Goal: Information Seeking & Learning: Learn about a topic

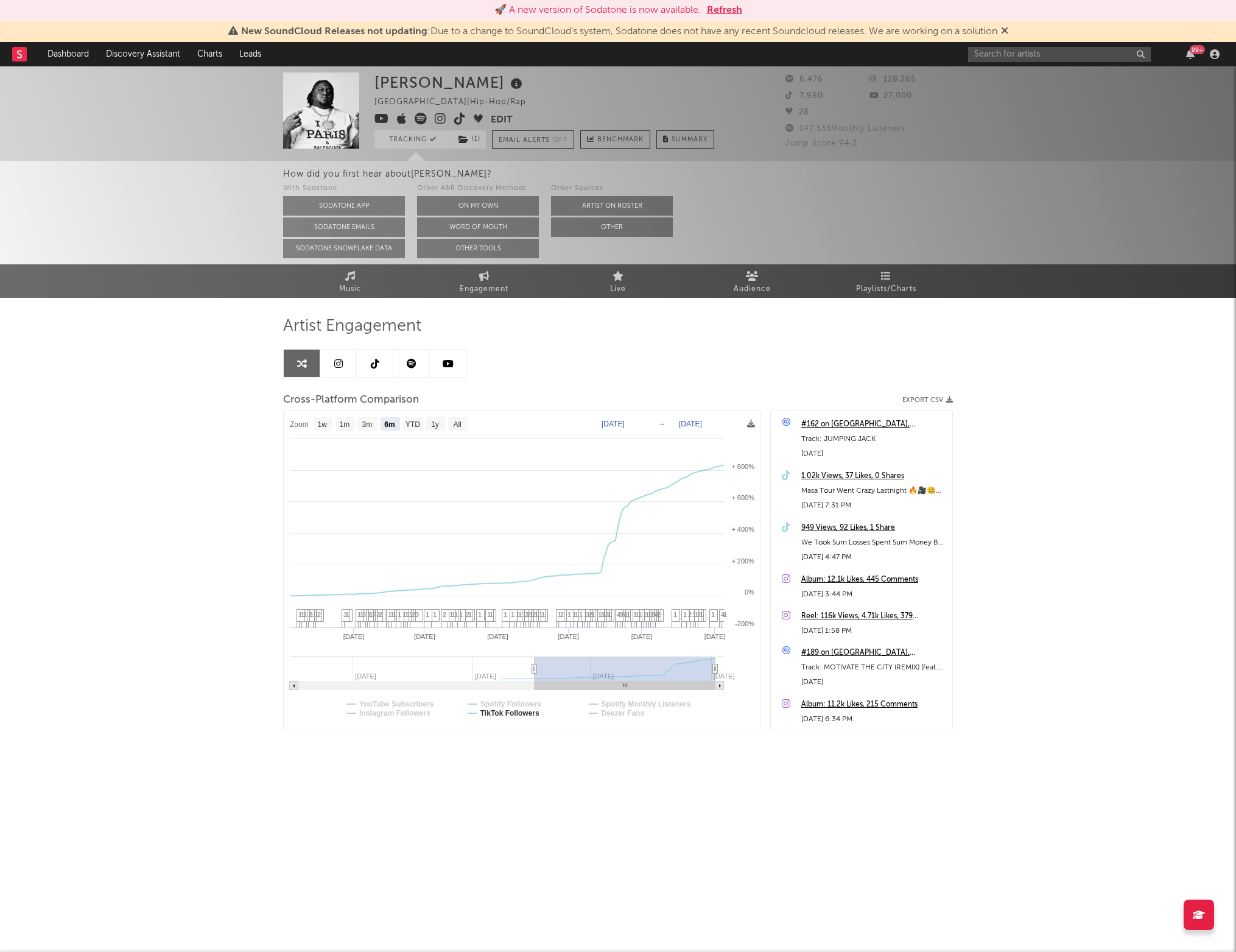
select select "6m"
click at [1044, 61] on input "text" at bounding box center [1059, 54] width 182 height 16
type input "bdifferent"
click at [1025, 65] on div "bdifferent 99 +" at bounding box center [1096, 54] width 256 height 24
click at [1025, 66] on body "🚀 A new version of Sodatone is now available. Refresh New SoundCloud Releases n…" at bounding box center [618, 441] width 1236 height 749
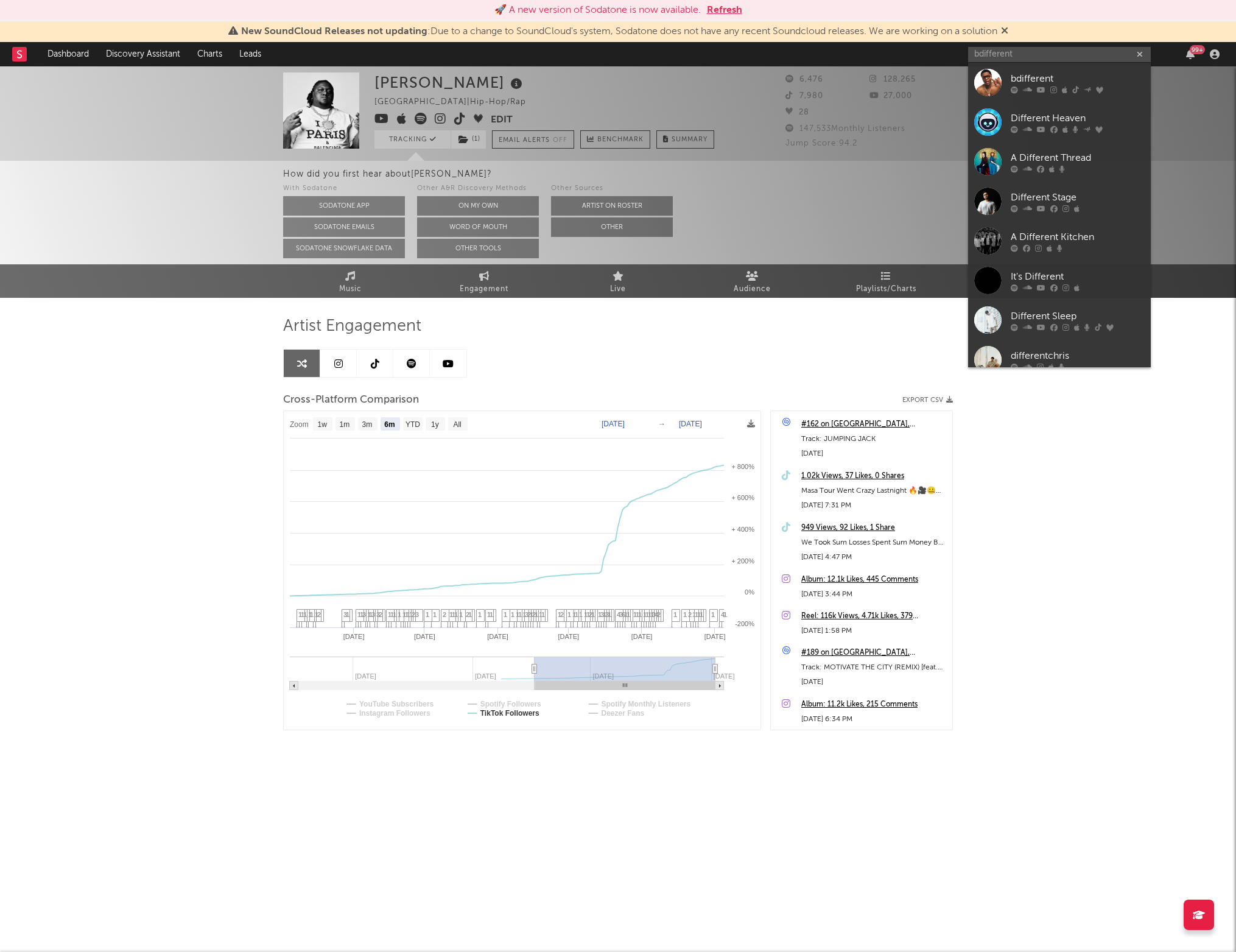
drag, startPoint x: 1014, startPoint y: 77, endPoint x: 926, endPoint y: 164, distance: 123.7
click at [1014, 77] on div "bdifferent" at bounding box center [1078, 78] width 134 height 15
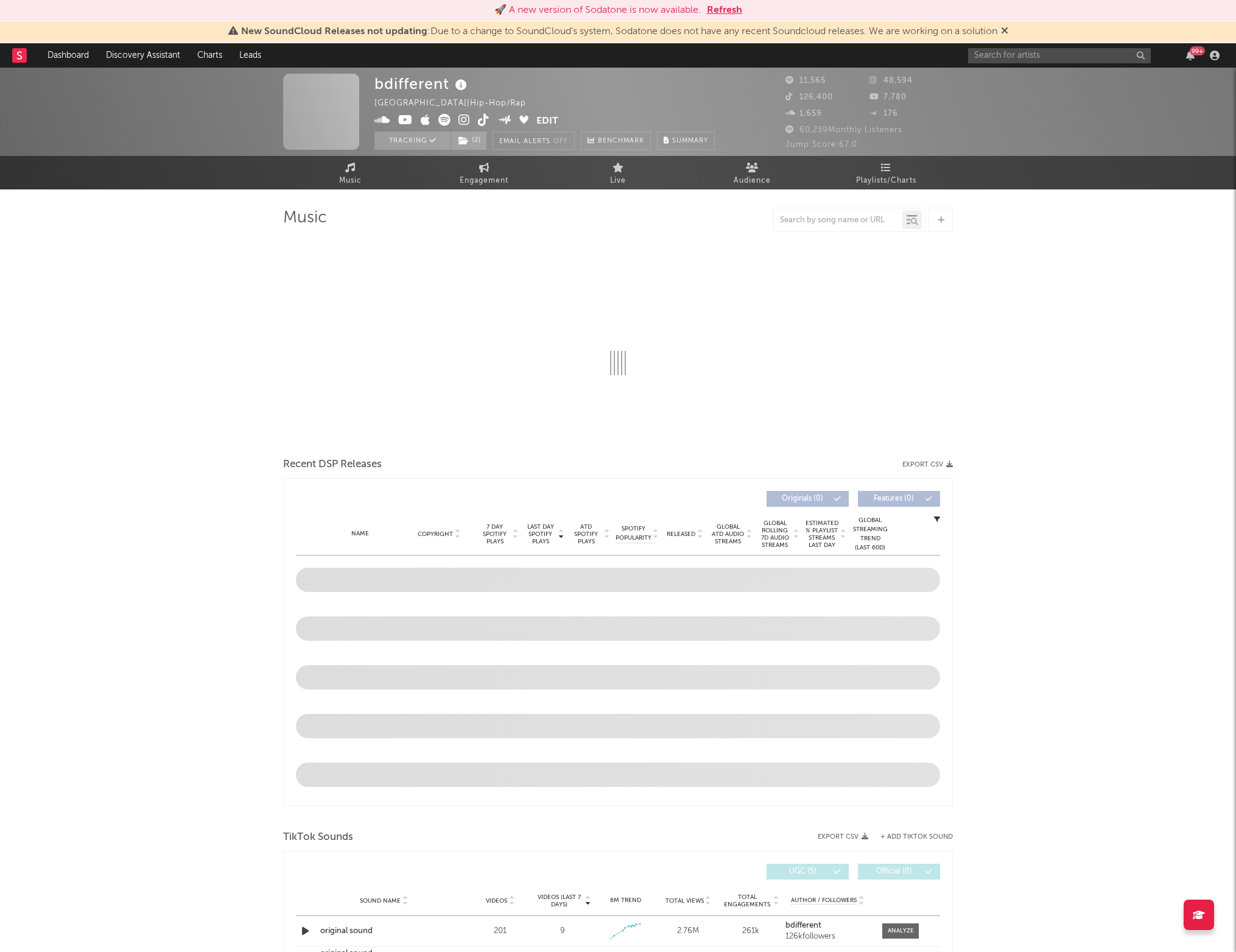
select select "6m"
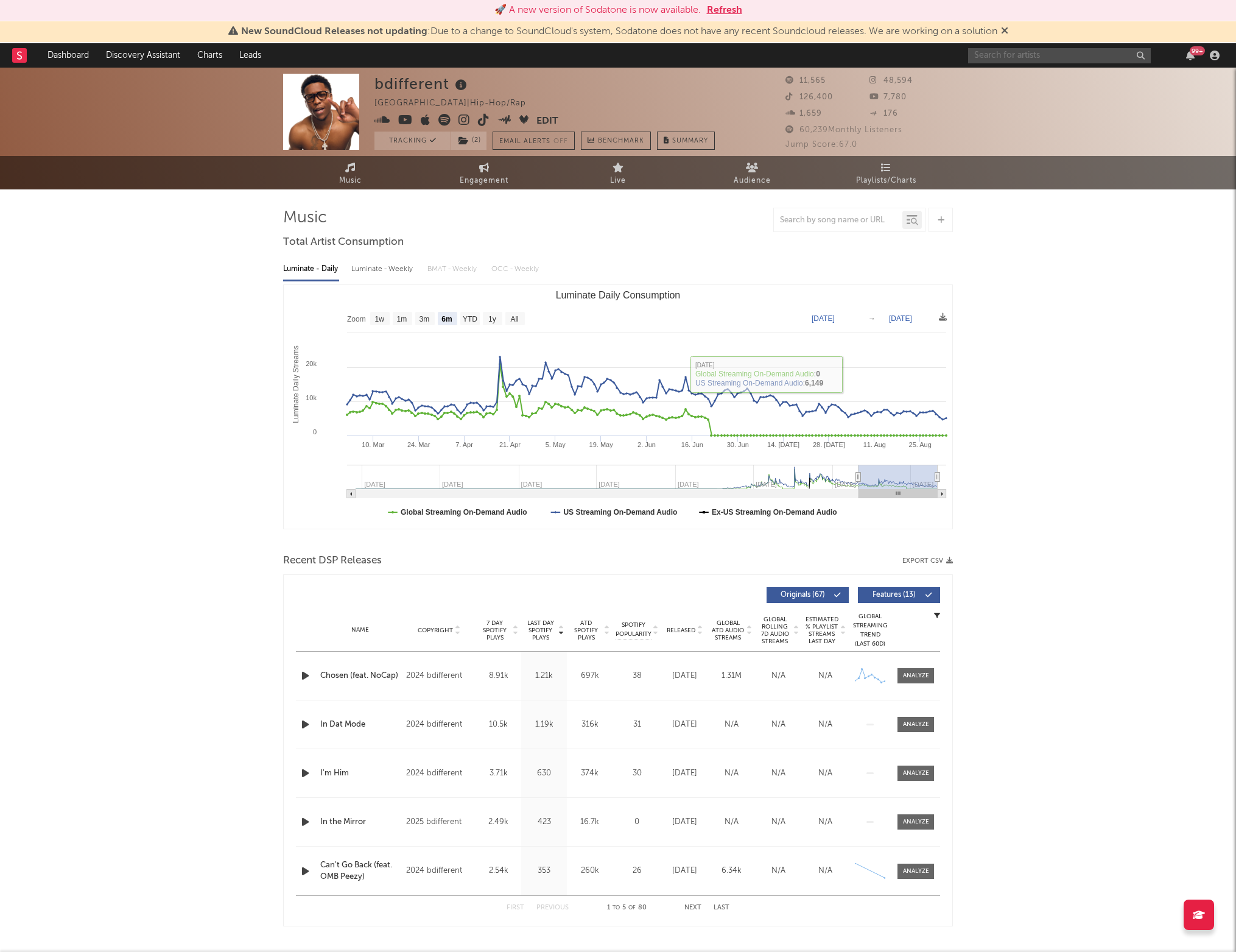
click at [994, 58] on input "text" at bounding box center [1059, 56] width 182 height 16
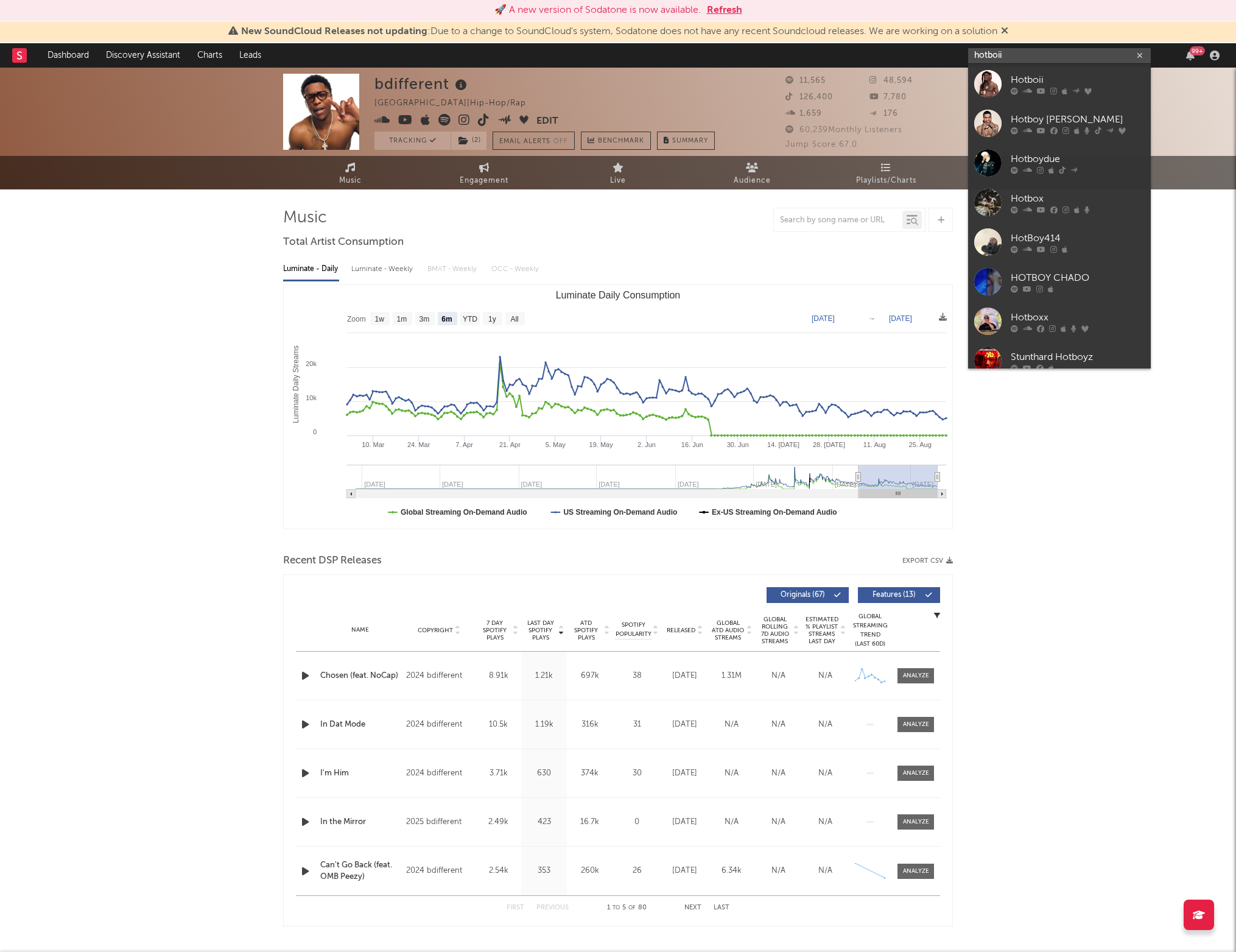
click at [1008, 56] on input "hotboii" at bounding box center [1059, 56] width 182 height 16
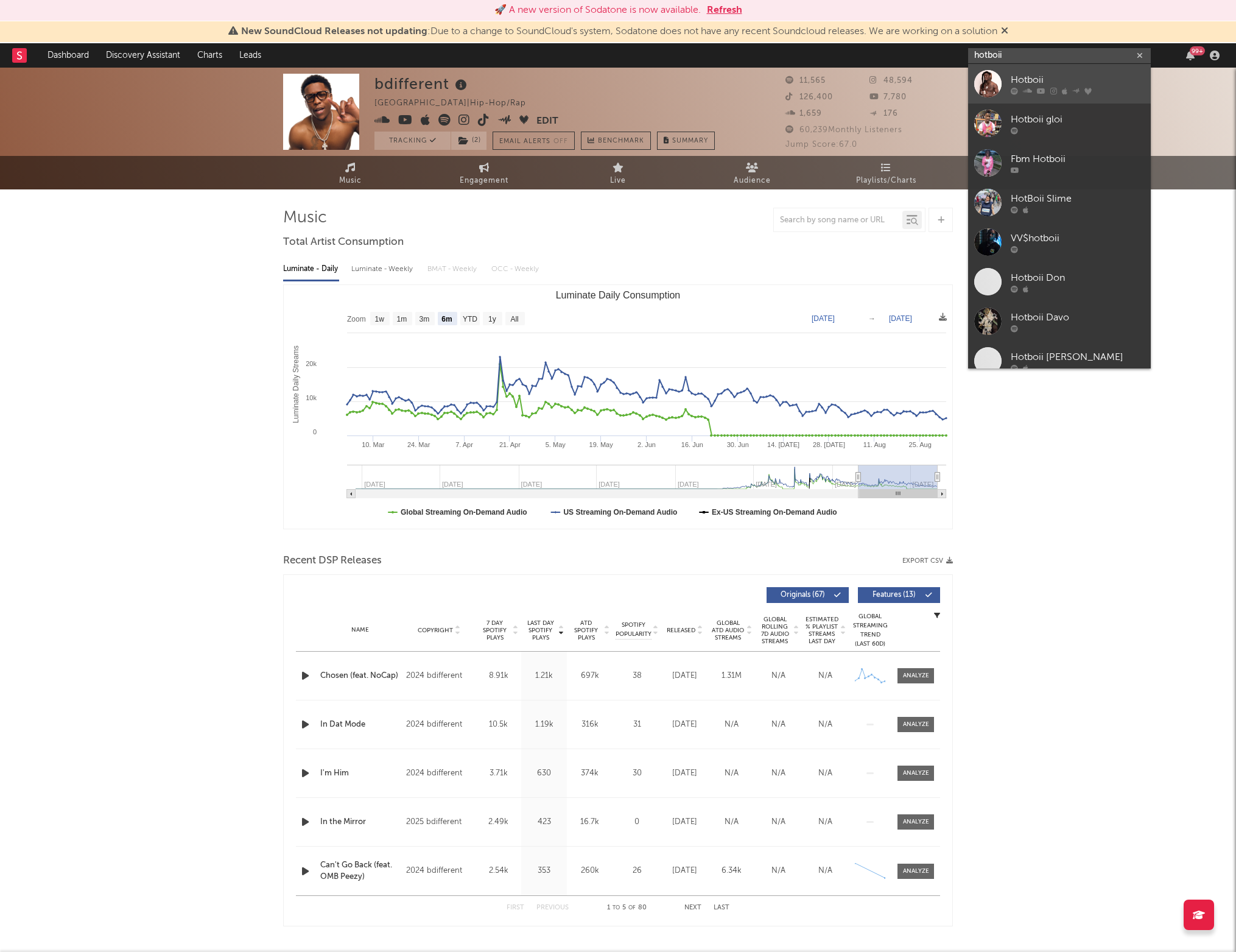
type input "hotboii"
click at [1008, 78] on link "Hotboii" at bounding box center [1059, 83] width 182 height 40
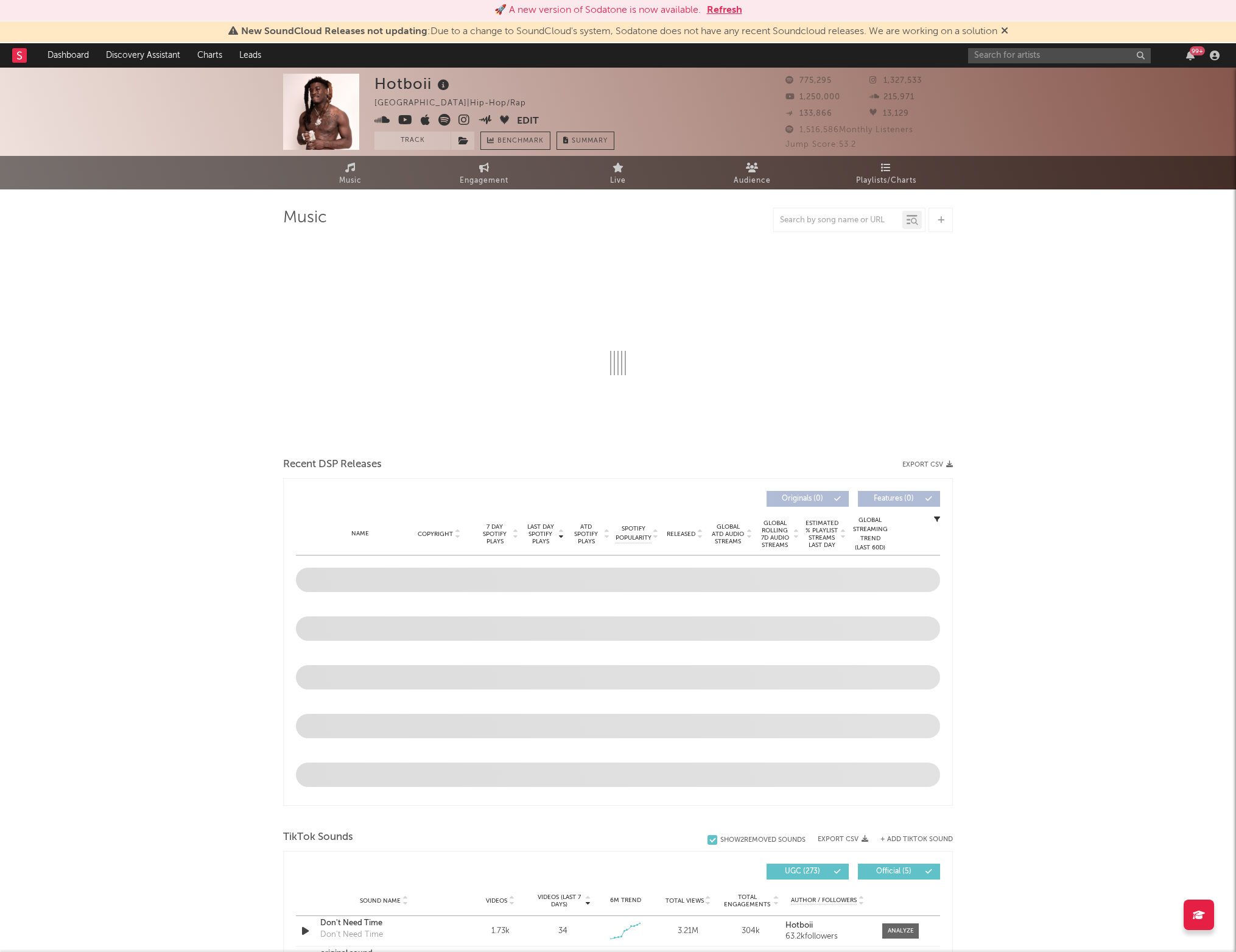
select select "6m"
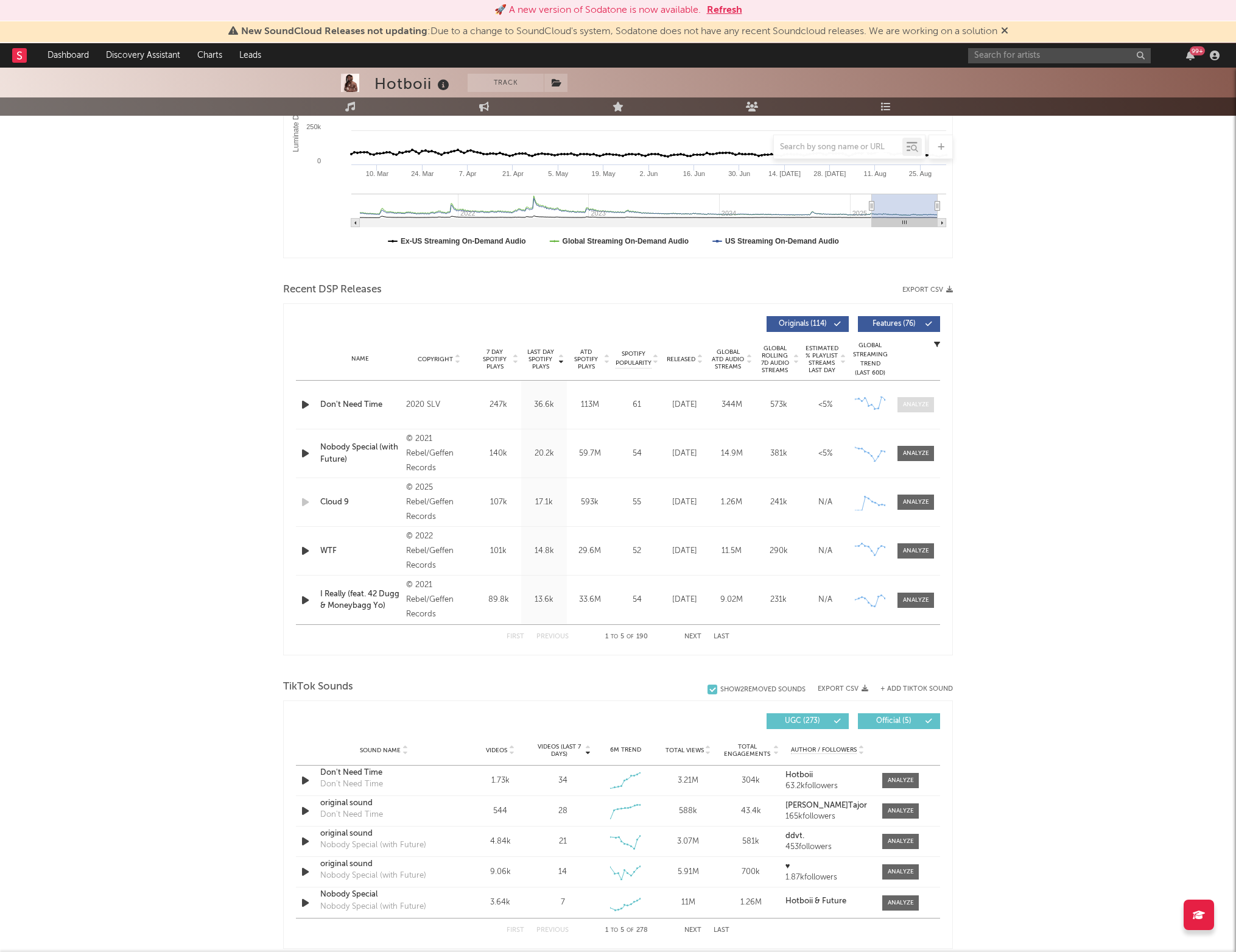
scroll to position [269, 0]
click at [693, 353] on div "Name Copyright Label Album Names Composer Names 7 Day Spotify Plays Last Day Sp…" at bounding box center [618, 361] width 645 height 42
click at [690, 359] on span "Released" at bounding box center [681, 361] width 28 height 7
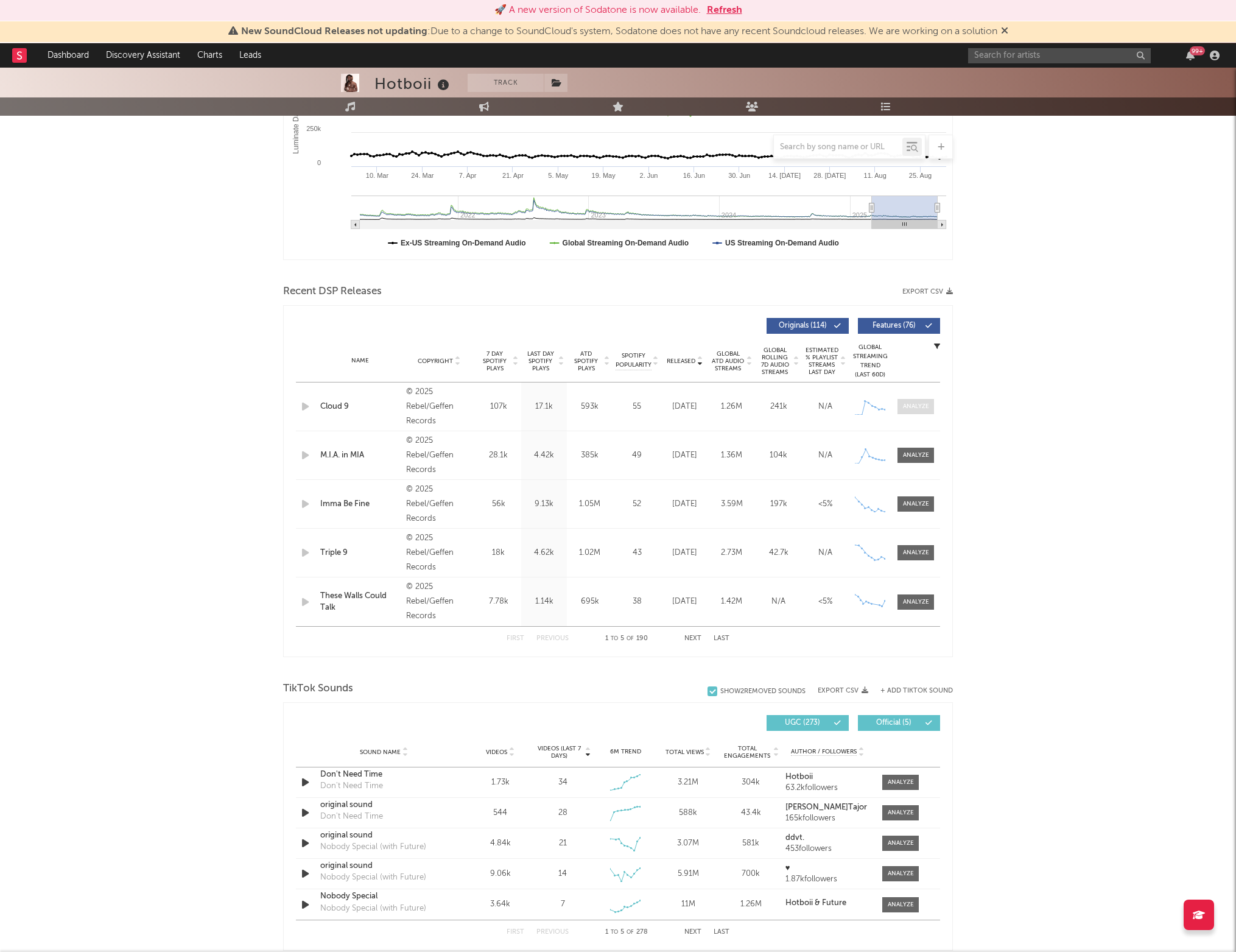
click at [912, 405] on div at bounding box center [916, 406] width 26 height 9
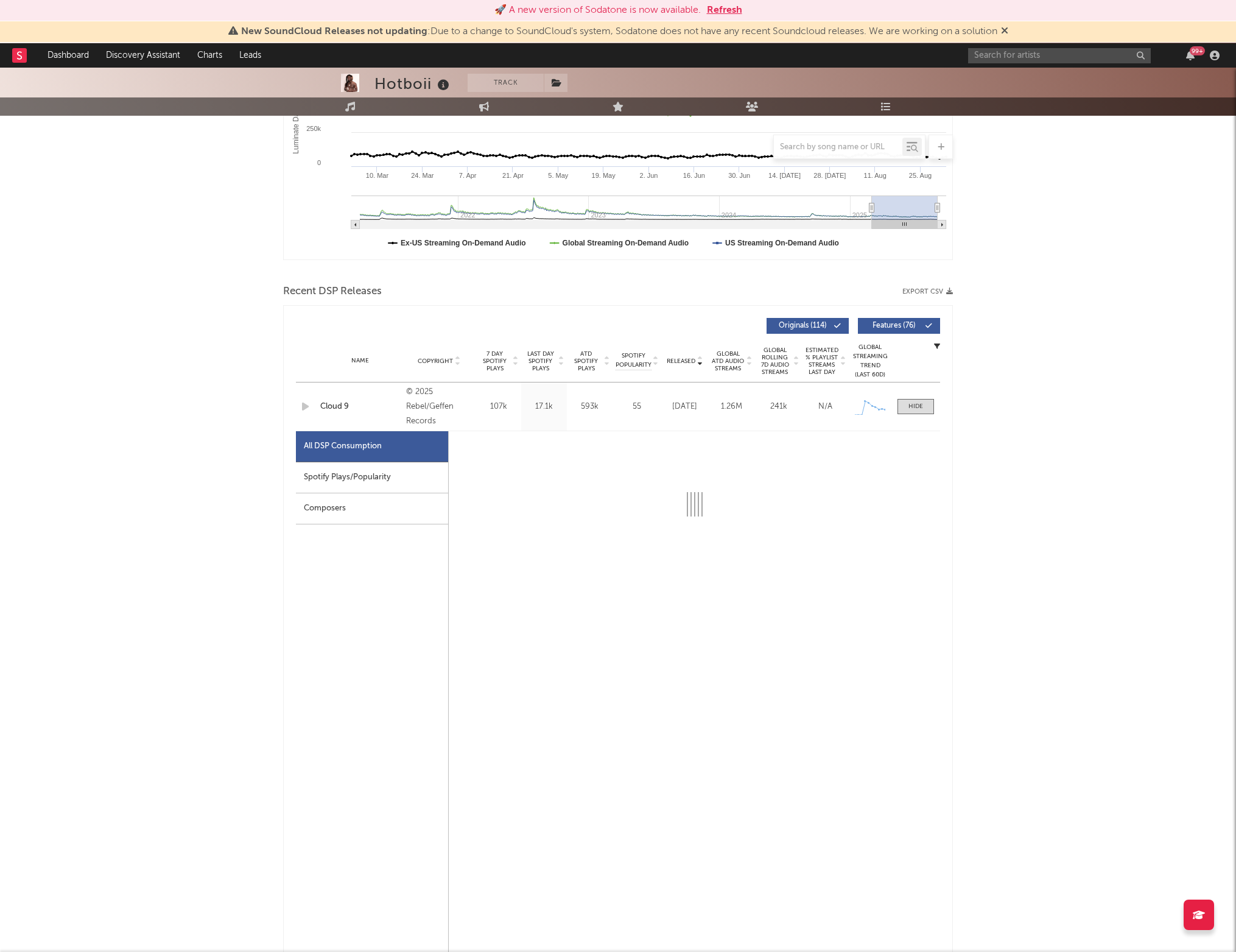
select select "1w"
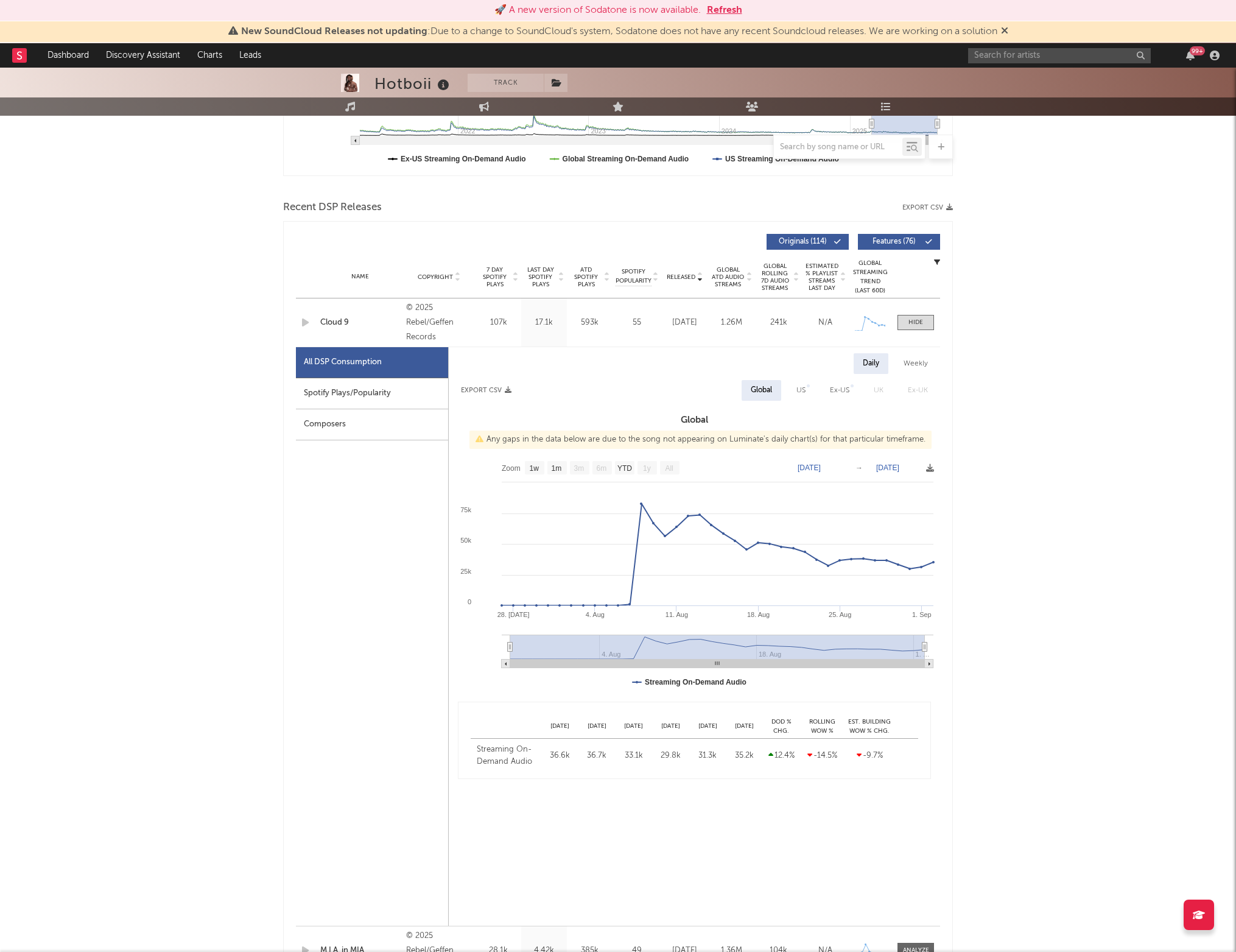
scroll to position [356, 0]
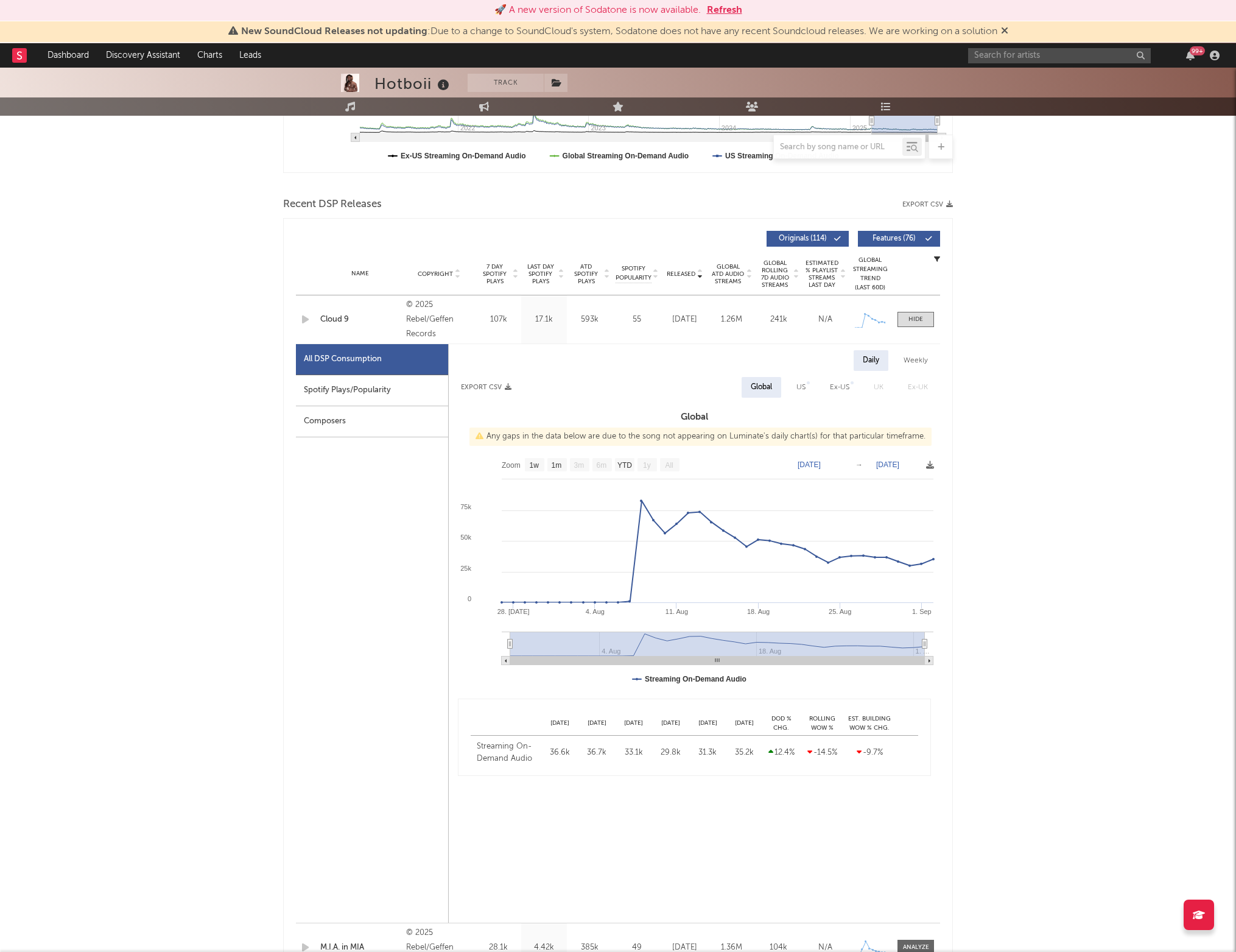
click at [917, 328] on div "Name Cloud 9 Copyright © 2025 Rebel/Geffen Records Label Rebel/Geffen Records A…" at bounding box center [618, 319] width 645 height 48
click at [915, 316] on div at bounding box center [915, 319] width 15 height 9
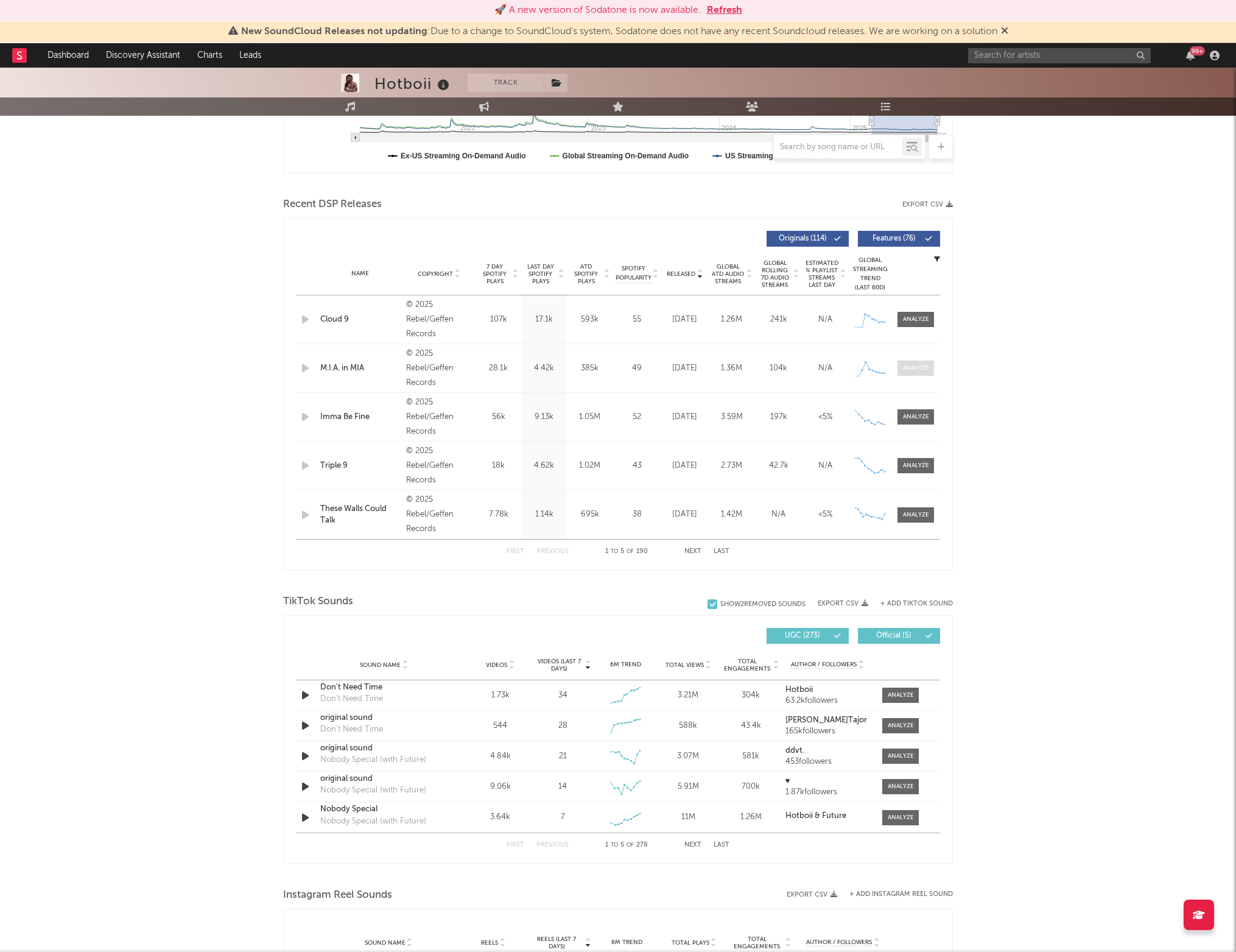
click at [905, 370] on div at bounding box center [916, 368] width 26 height 9
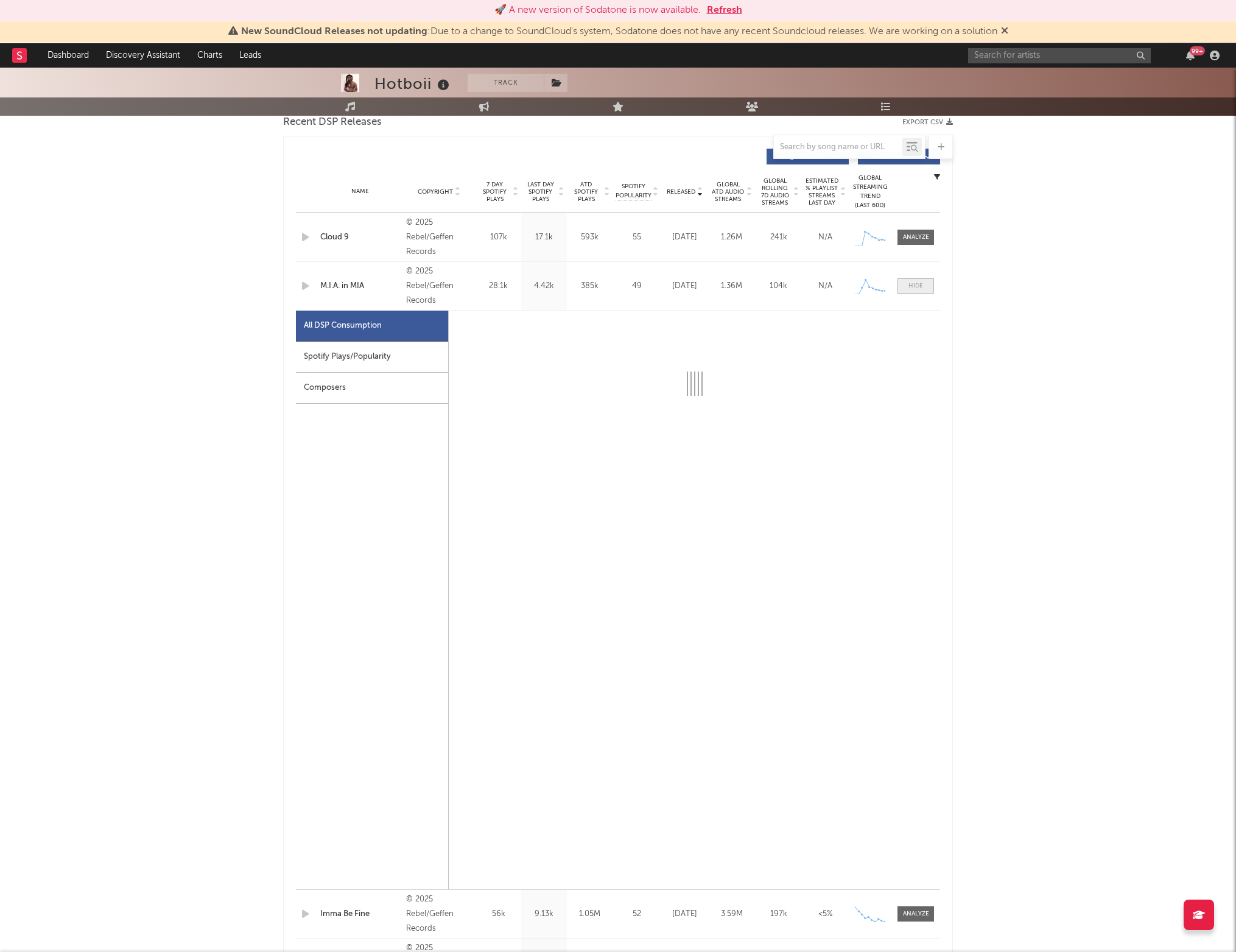
select select "1w"
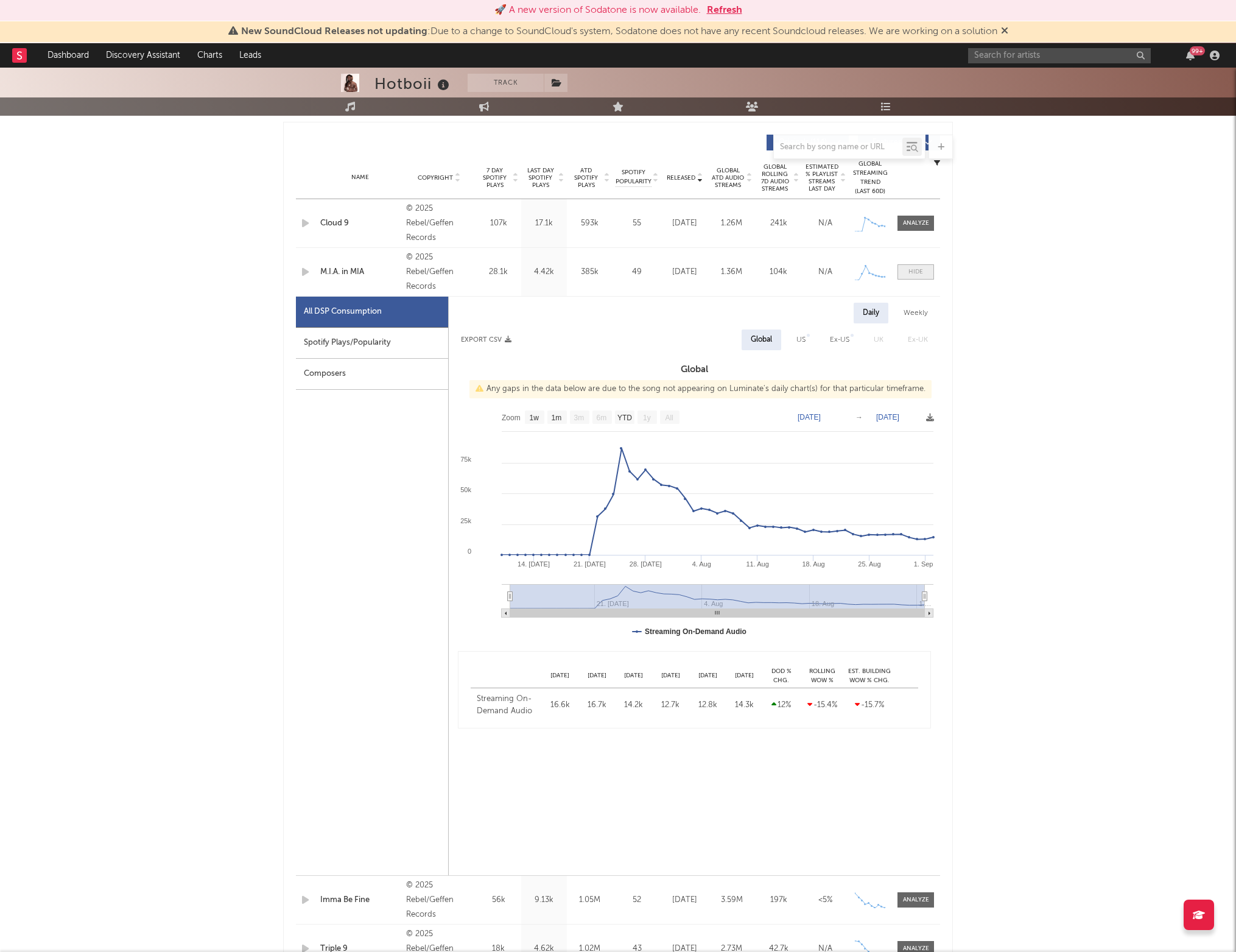
scroll to position [454, 0]
click at [915, 264] on span at bounding box center [916, 271] width 37 height 16
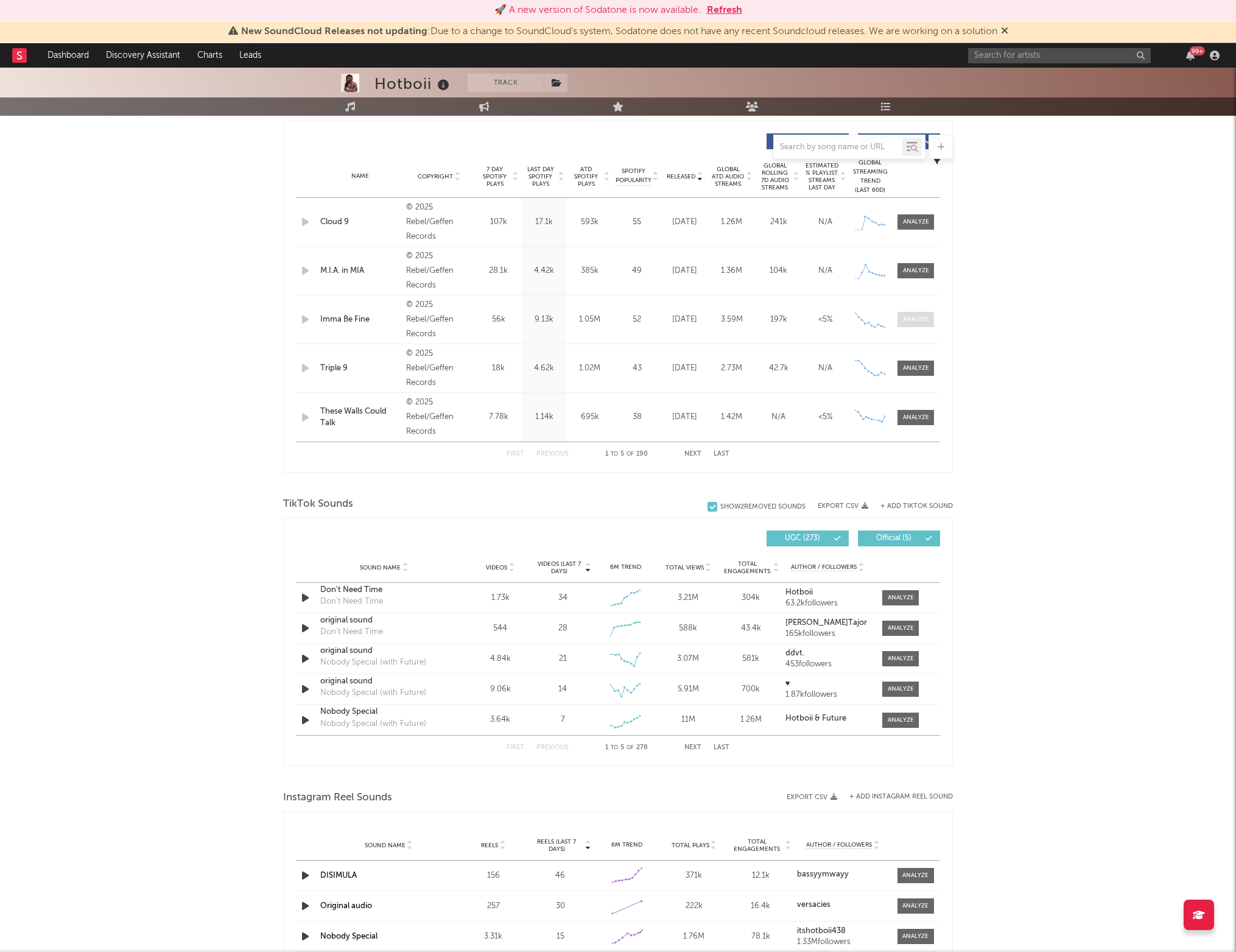
click at [910, 318] on div at bounding box center [916, 319] width 26 height 9
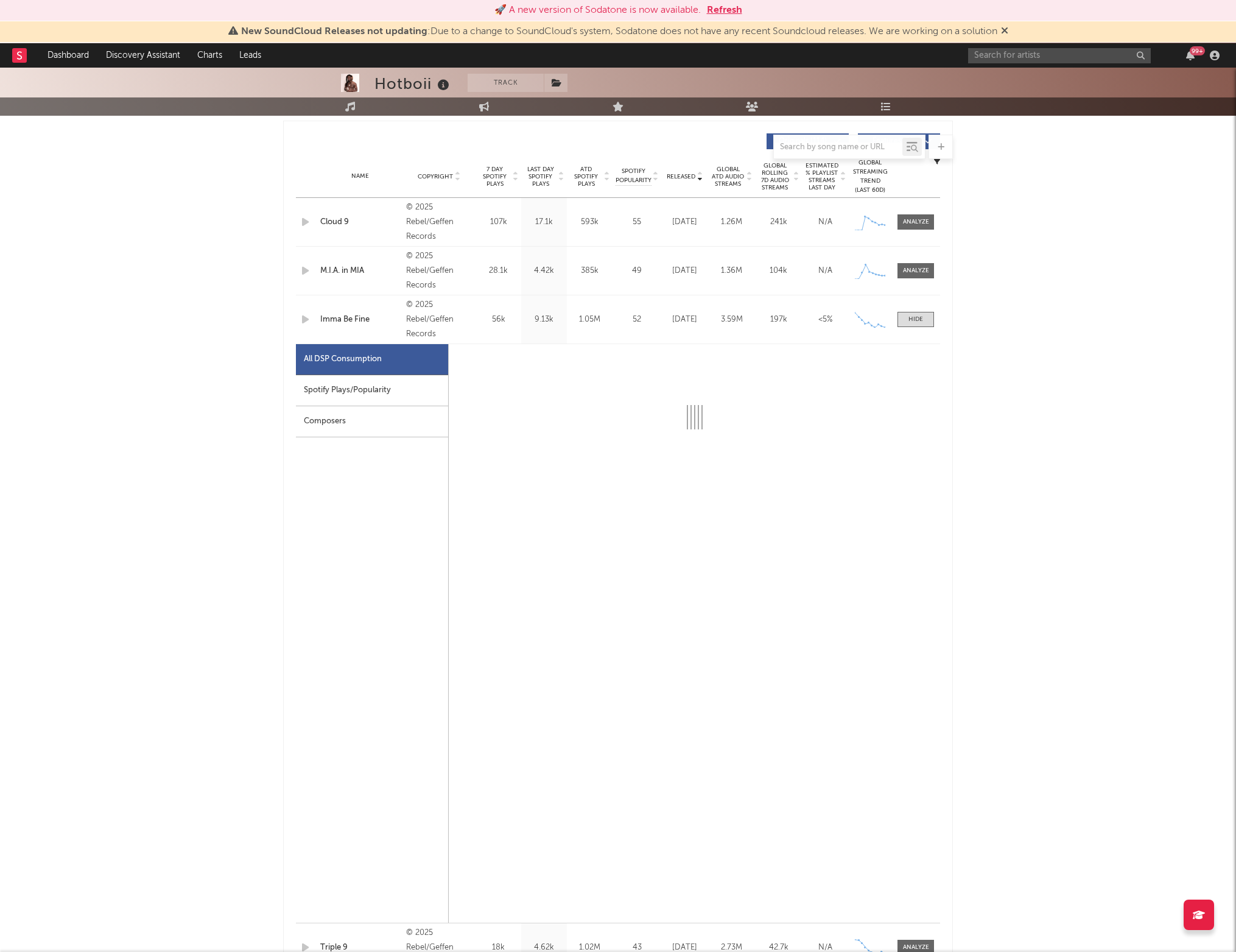
select select "1w"
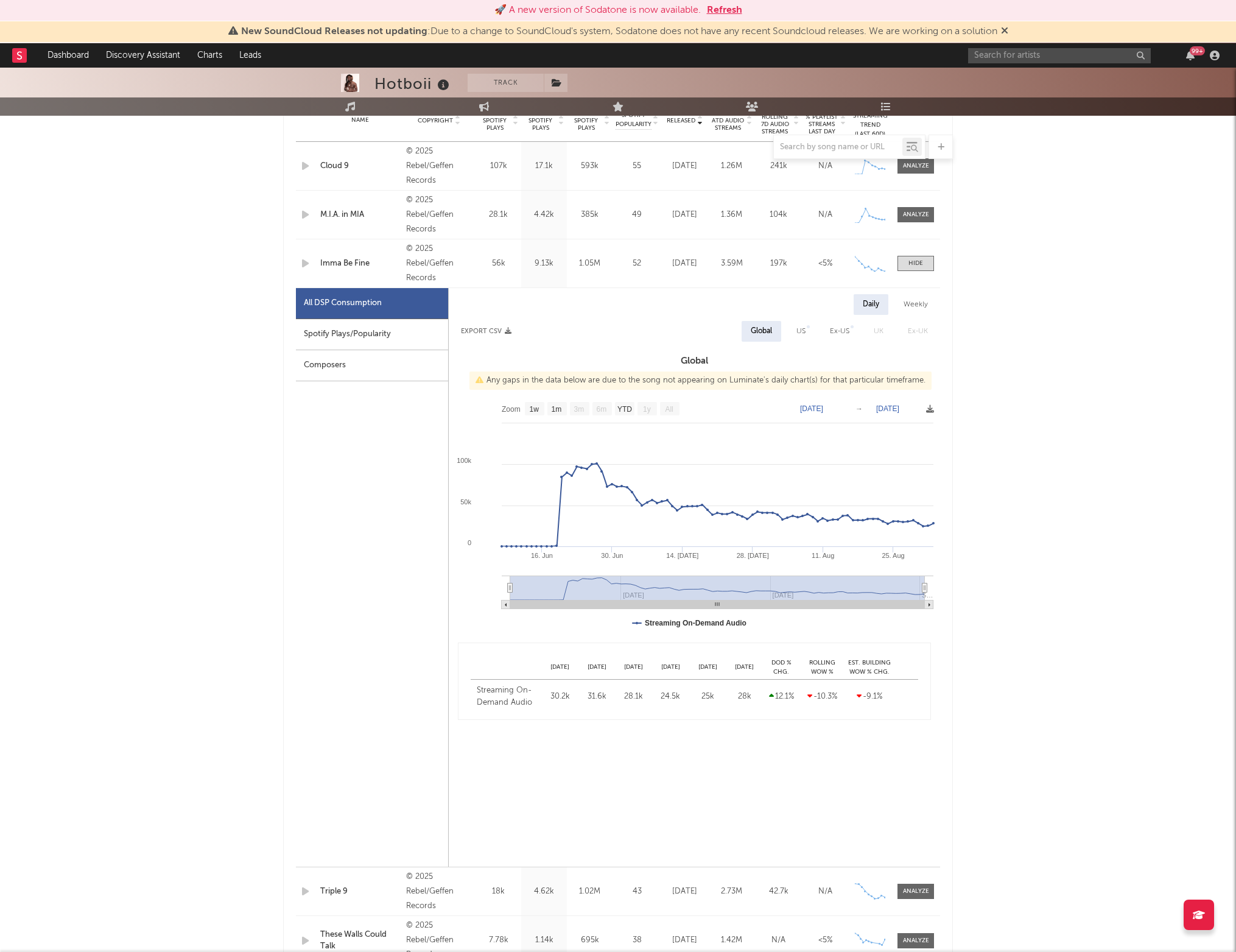
scroll to position [547, 0]
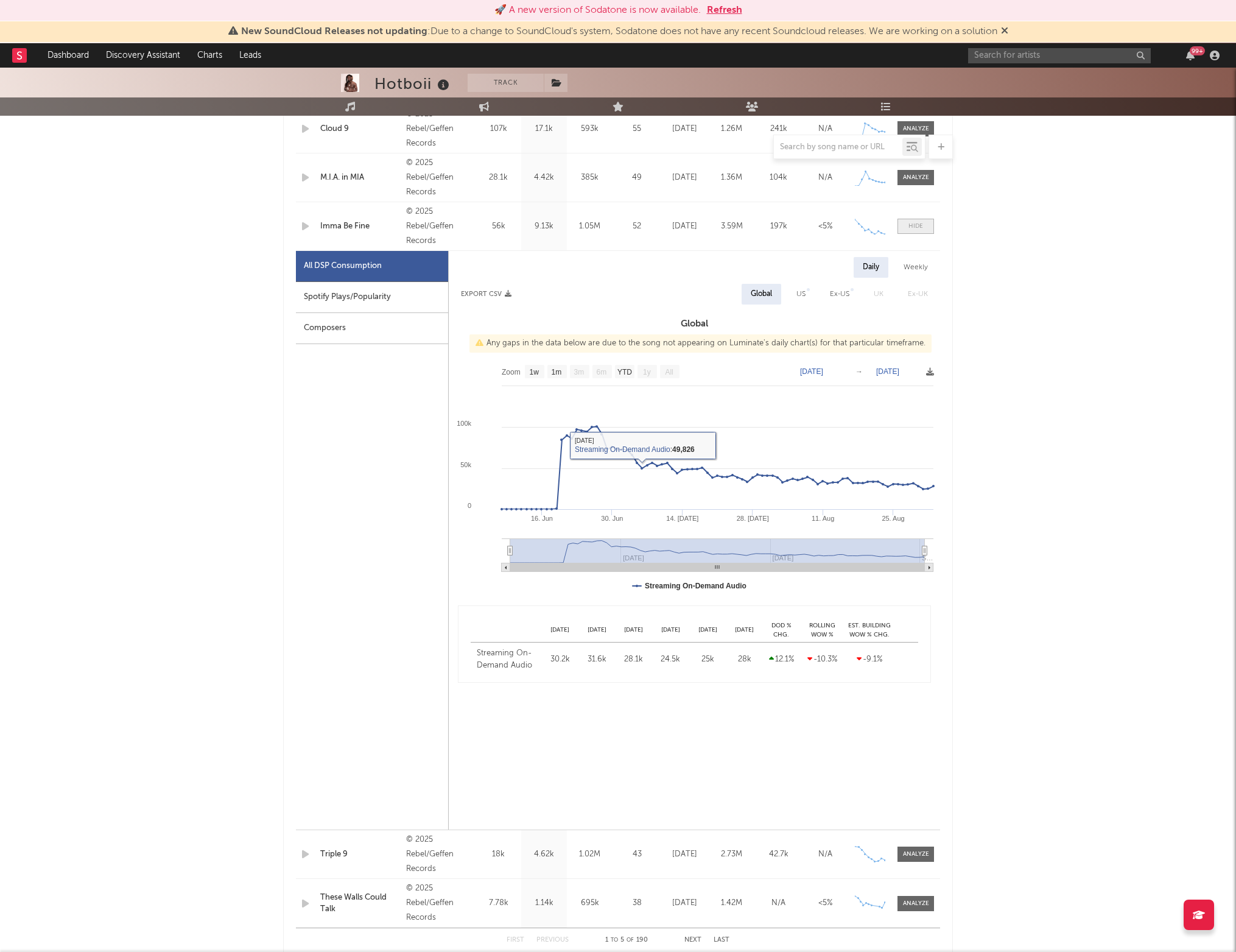
click at [899, 228] on span at bounding box center [916, 226] width 37 height 16
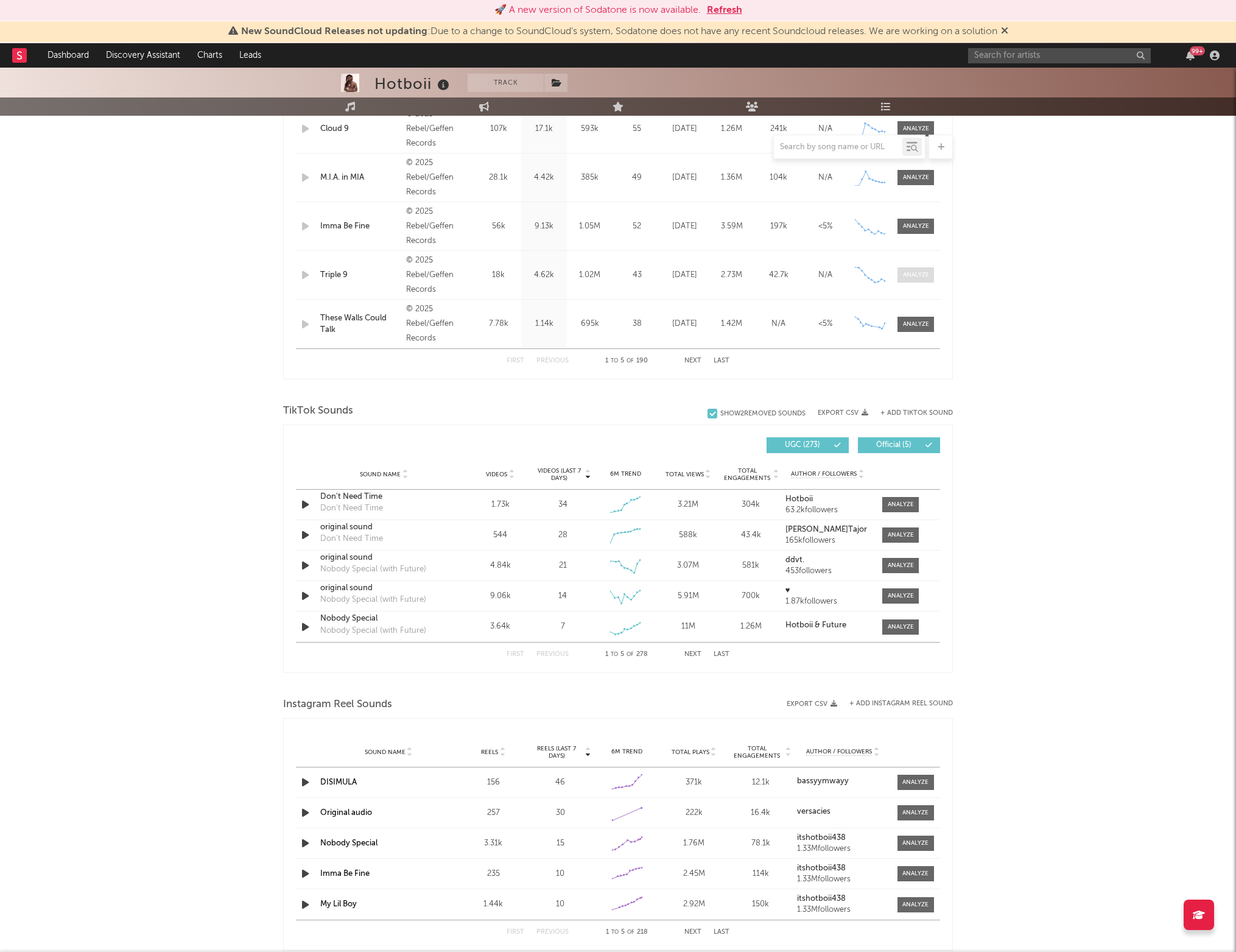
click at [904, 271] on div at bounding box center [916, 275] width 26 height 9
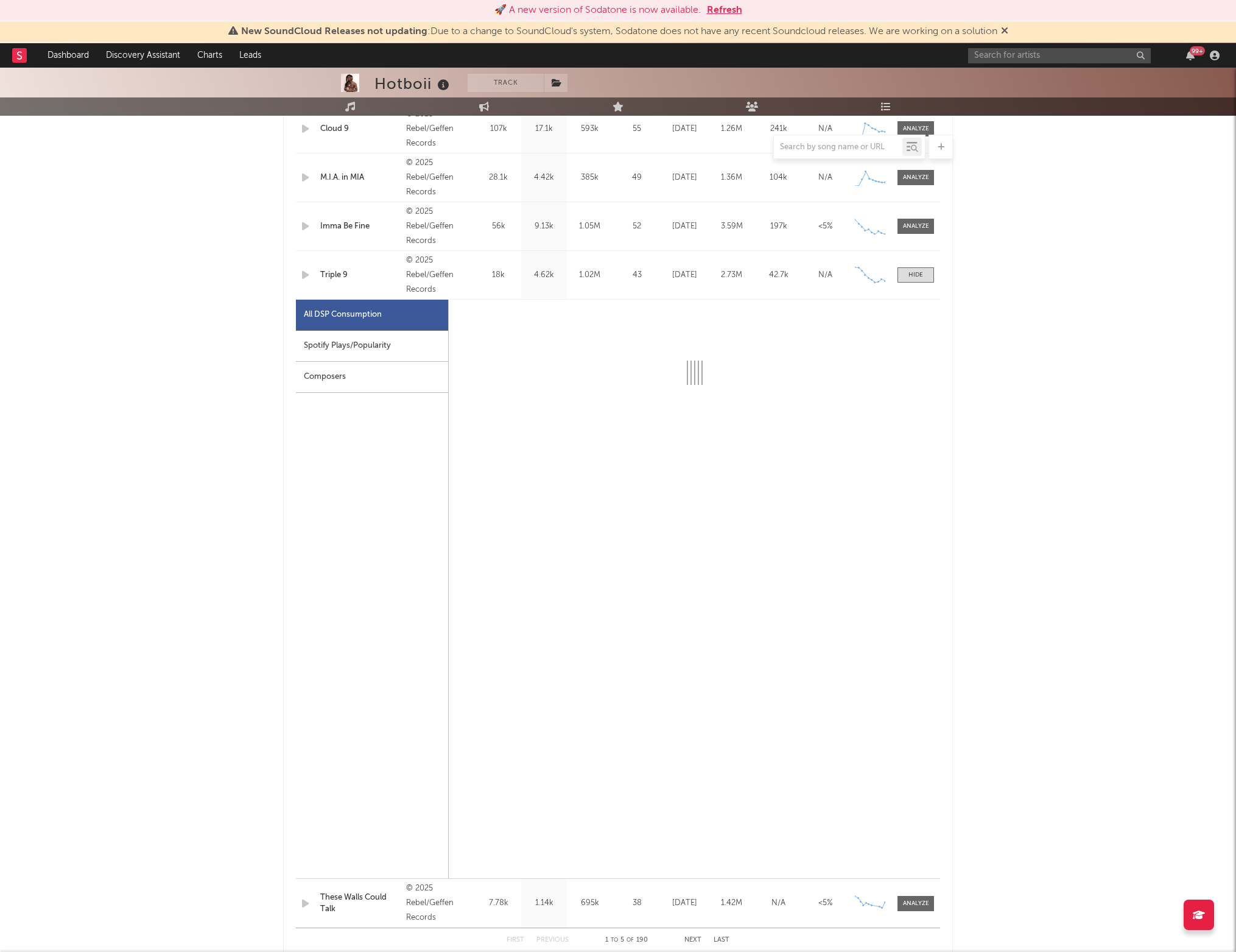
select select "1w"
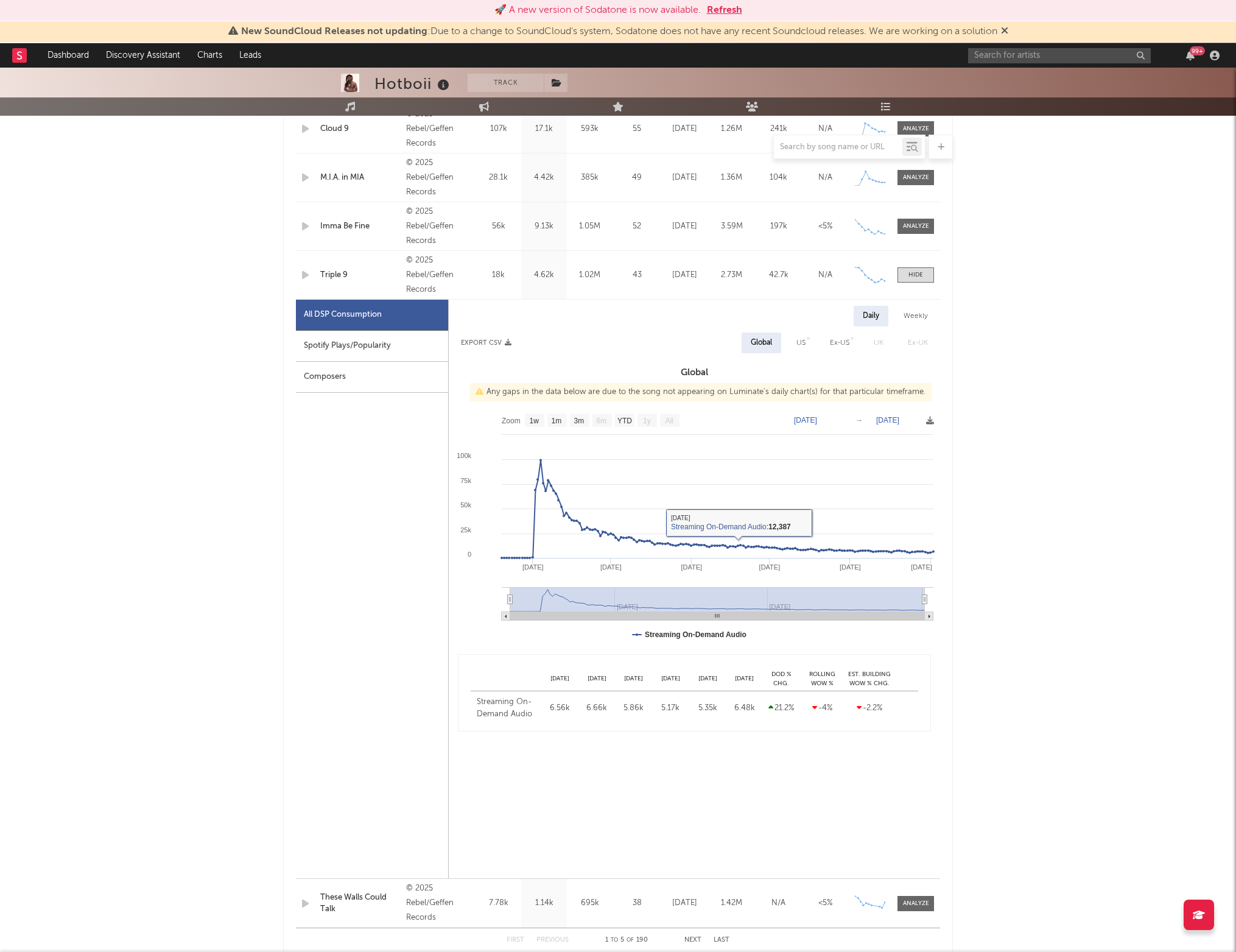
click at [917, 266] on div "Name Triple 9 Copyright © 2025 Rebel/Geffen Records Label Rebel/Geffen Records …" at bounding box center [618, 275] width 645 height 48
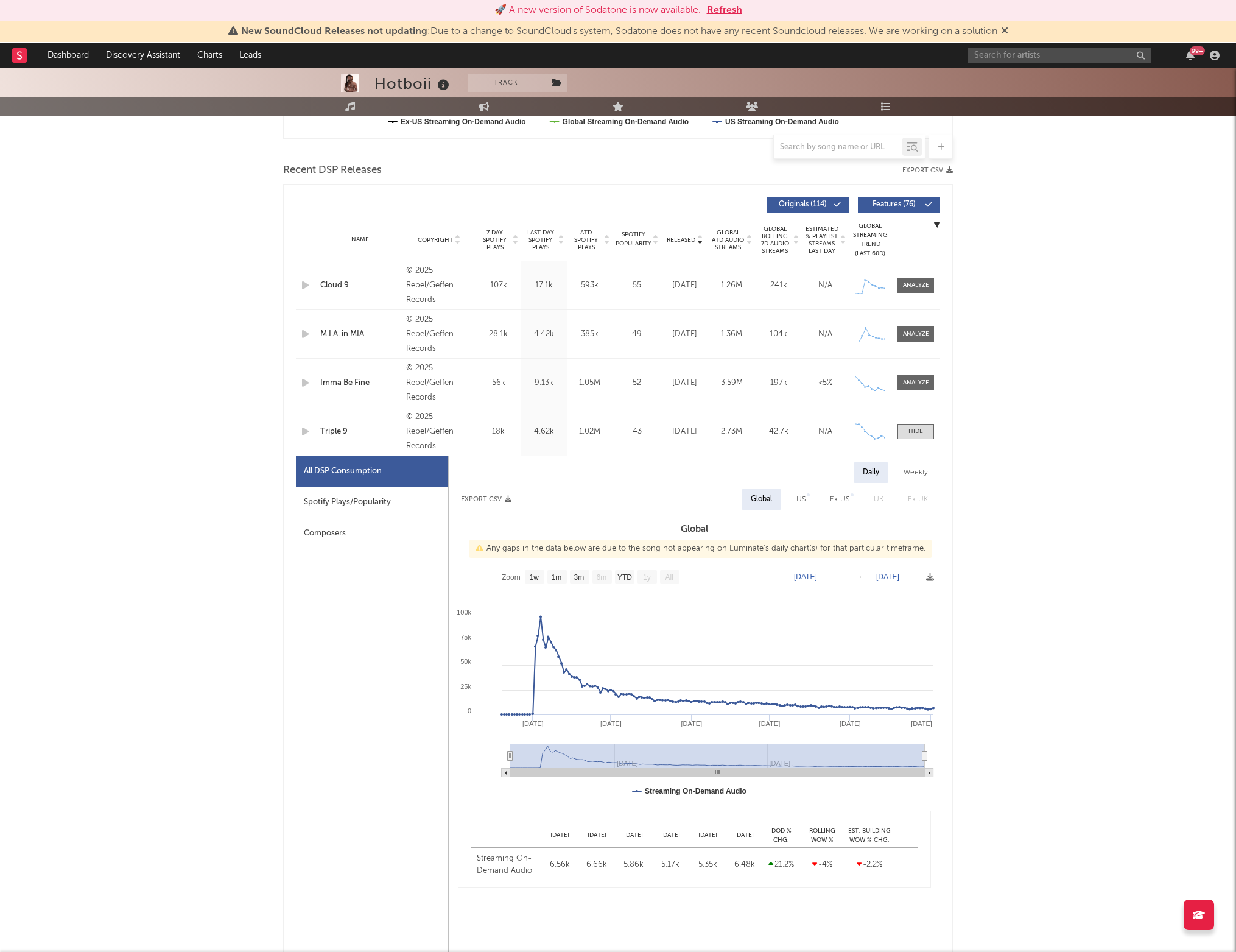
scroll to position [385, 0]
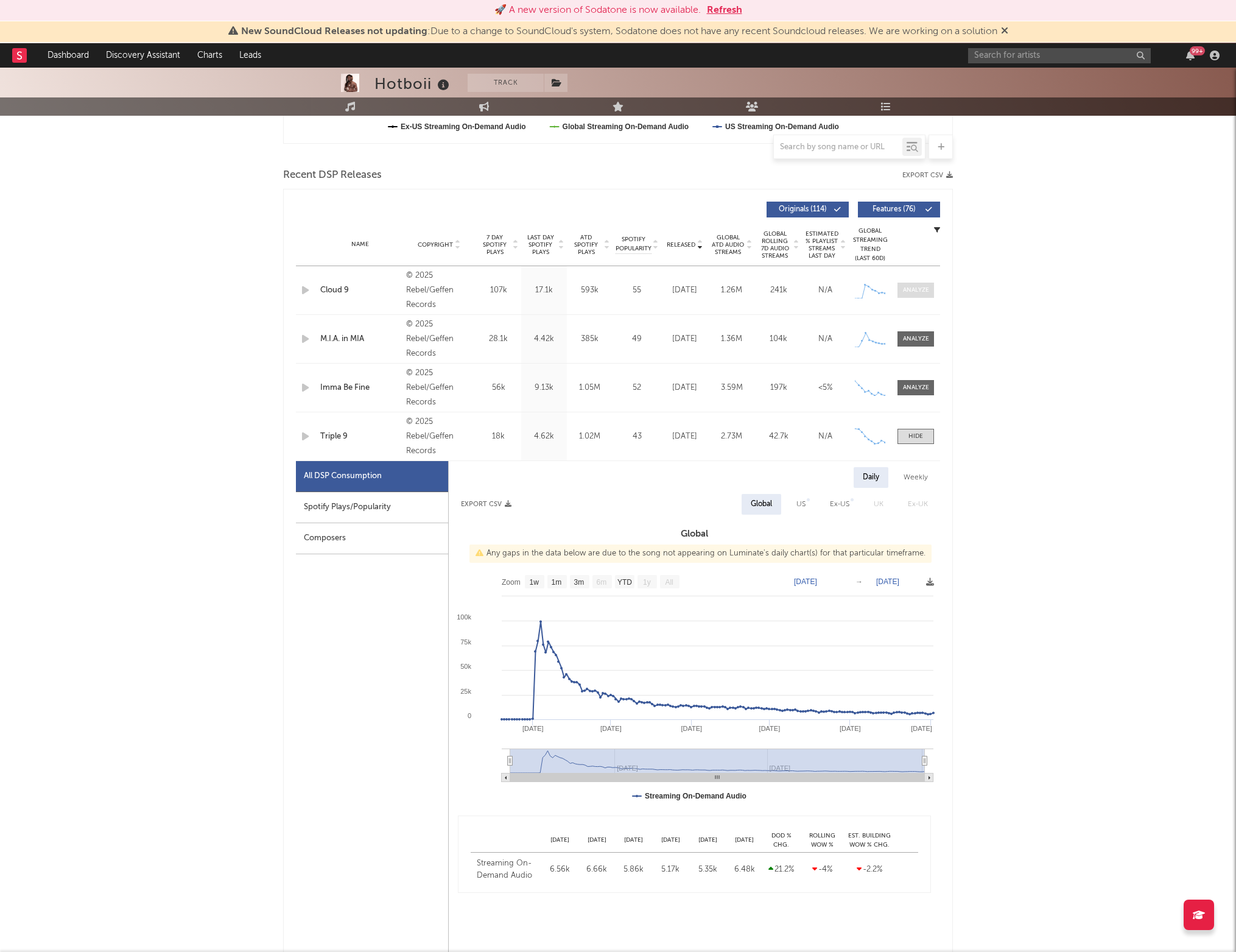
click at [914, 290] on div at bounding box center [916, 290] width 26 height 9
select select "1w"
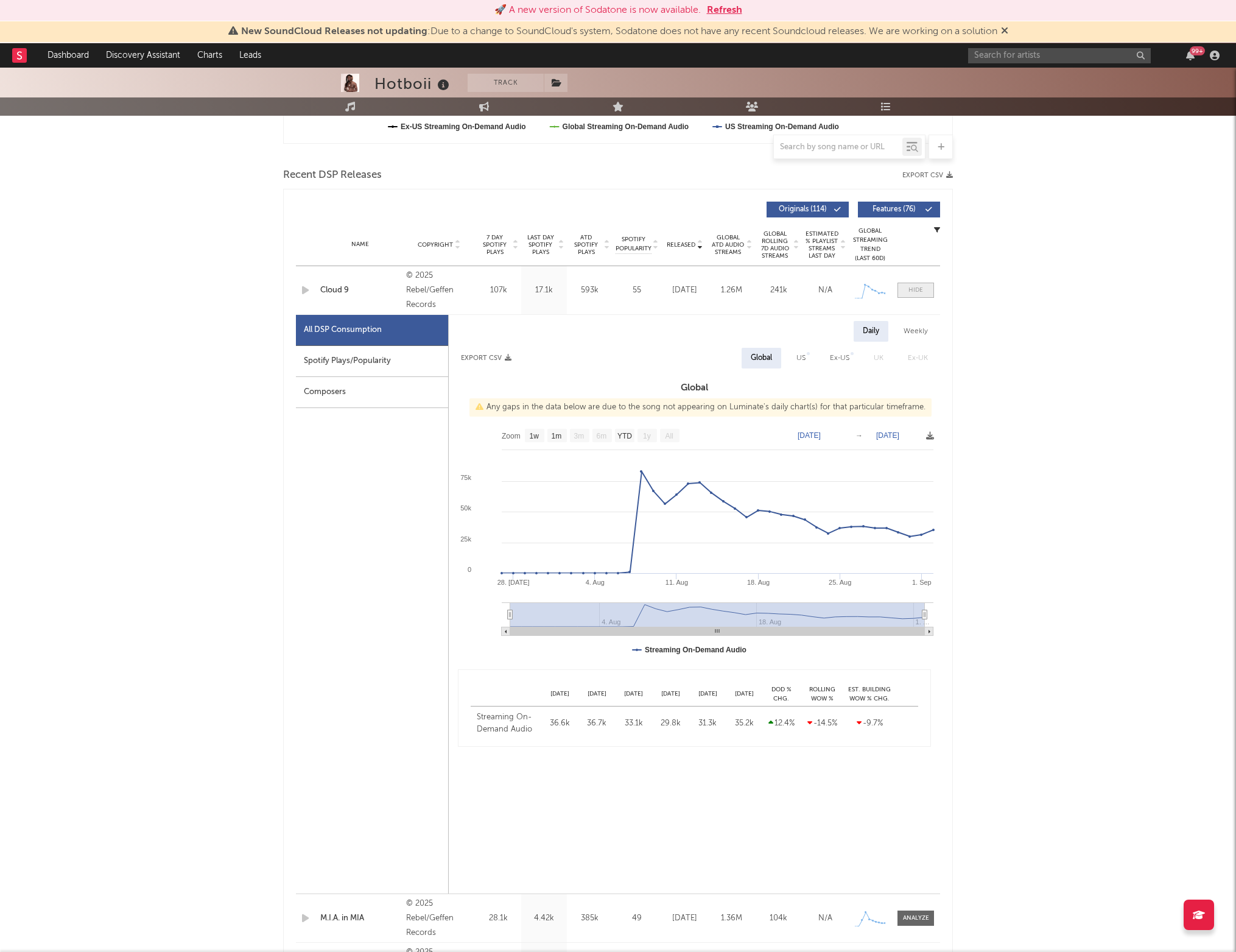
select select "1w"
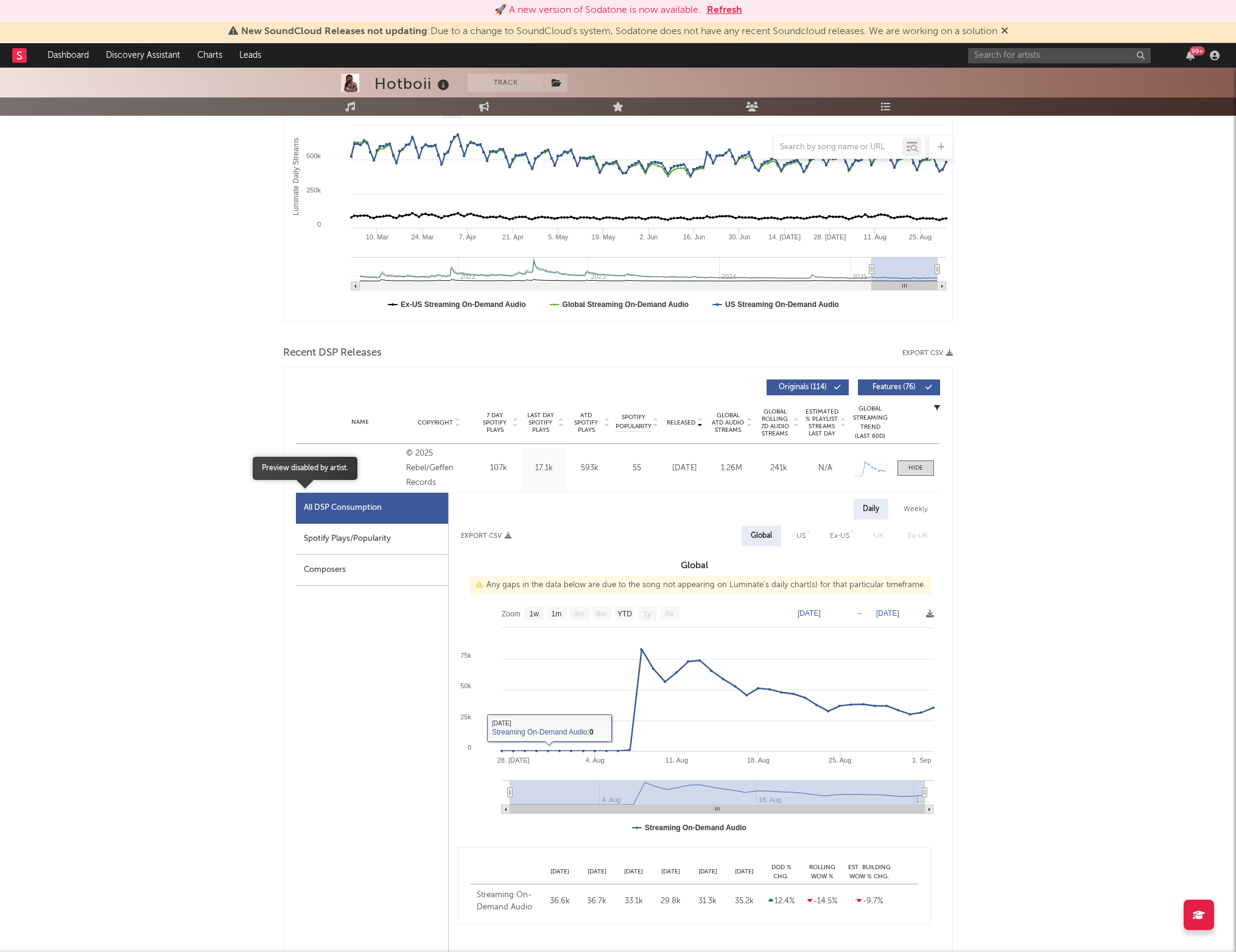
scroll to position [0, 0]
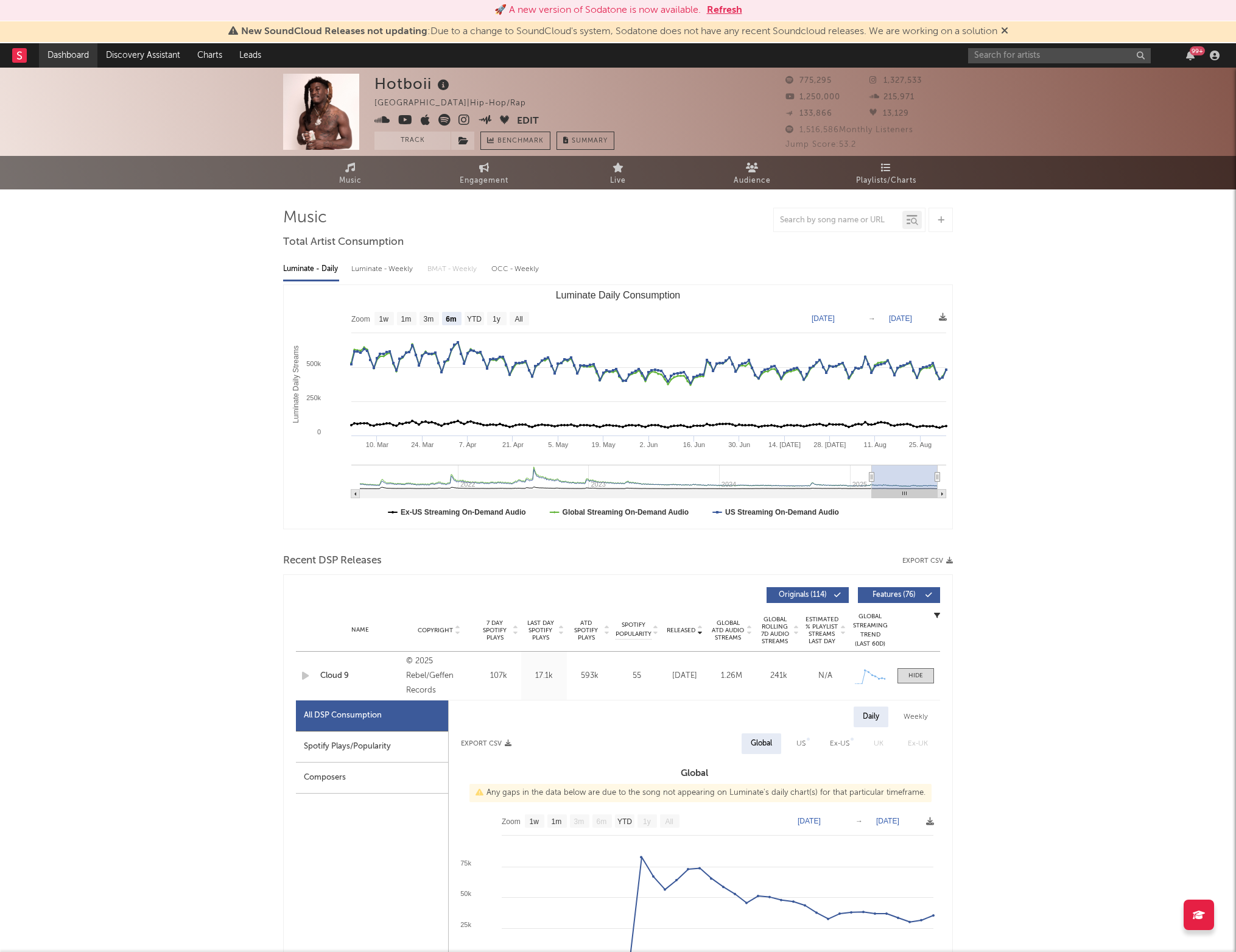
click at [76, 46] on link "Dashboard" at bounding box center [68, 55] width 59 height 24
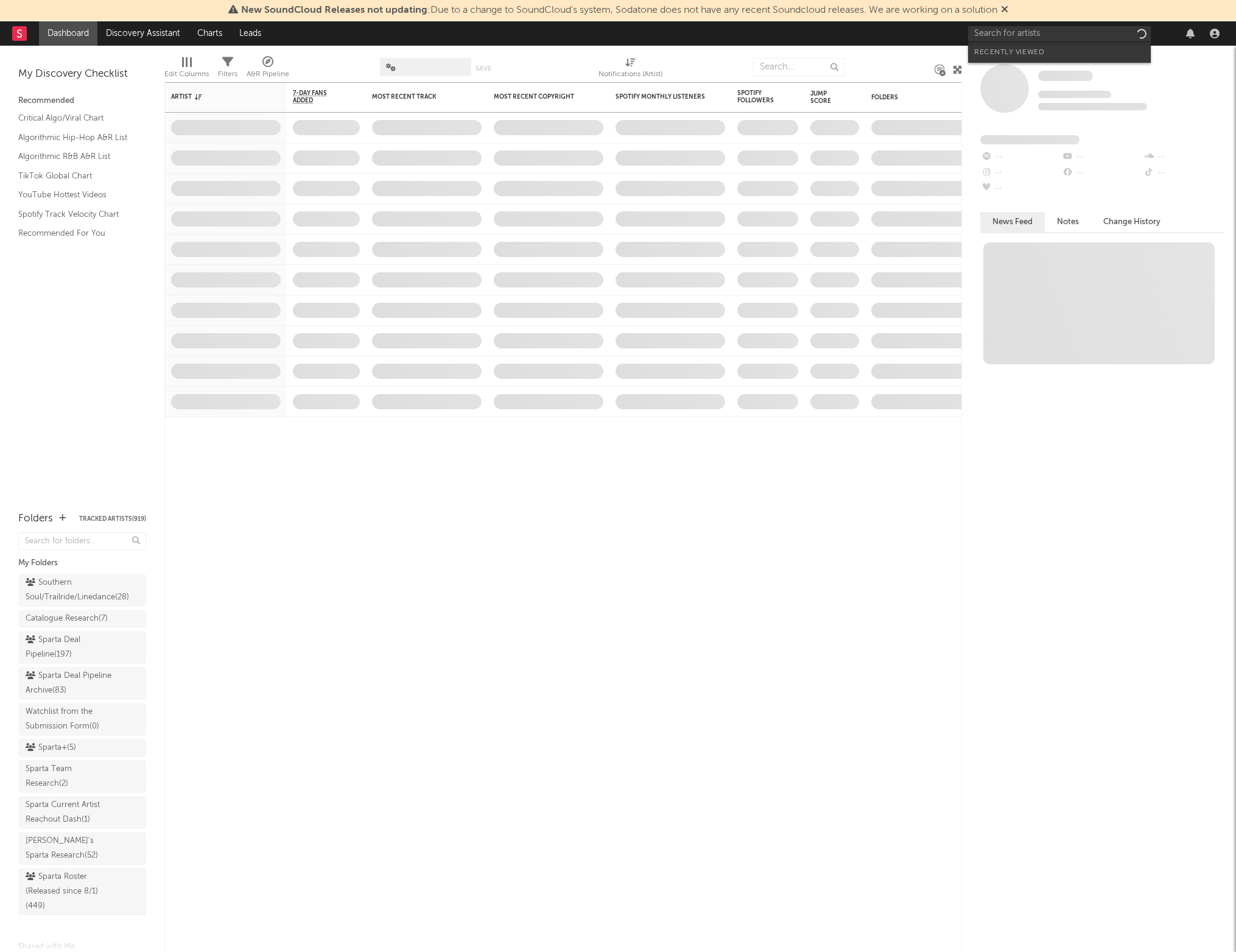
click at [1049, 30] on input "text" at bounding box center [1059, 34] width 182 height 16
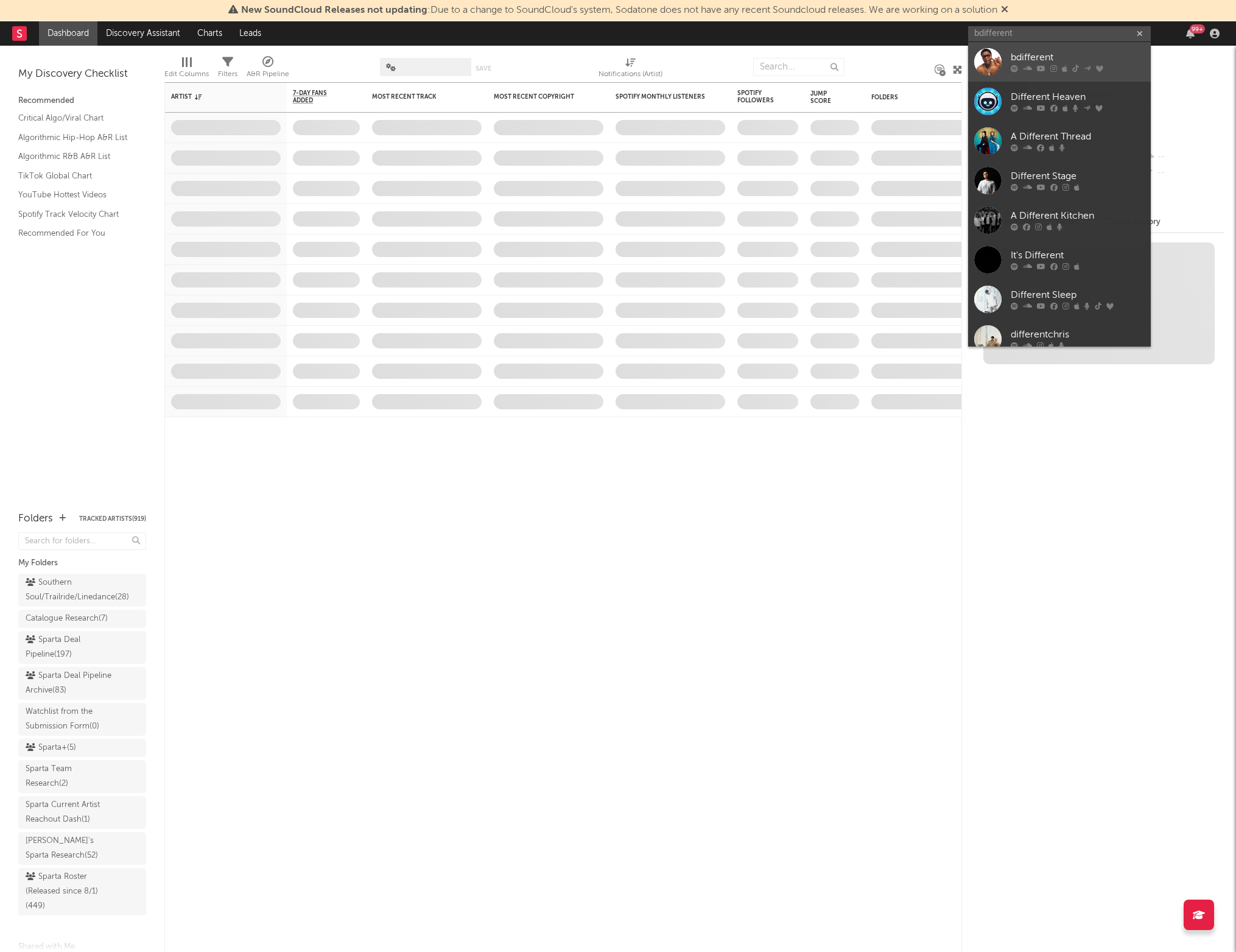
type input "bdifferent"
click at [1037, 65] on icon at bounding box center [1041, 69] width 8 height 7
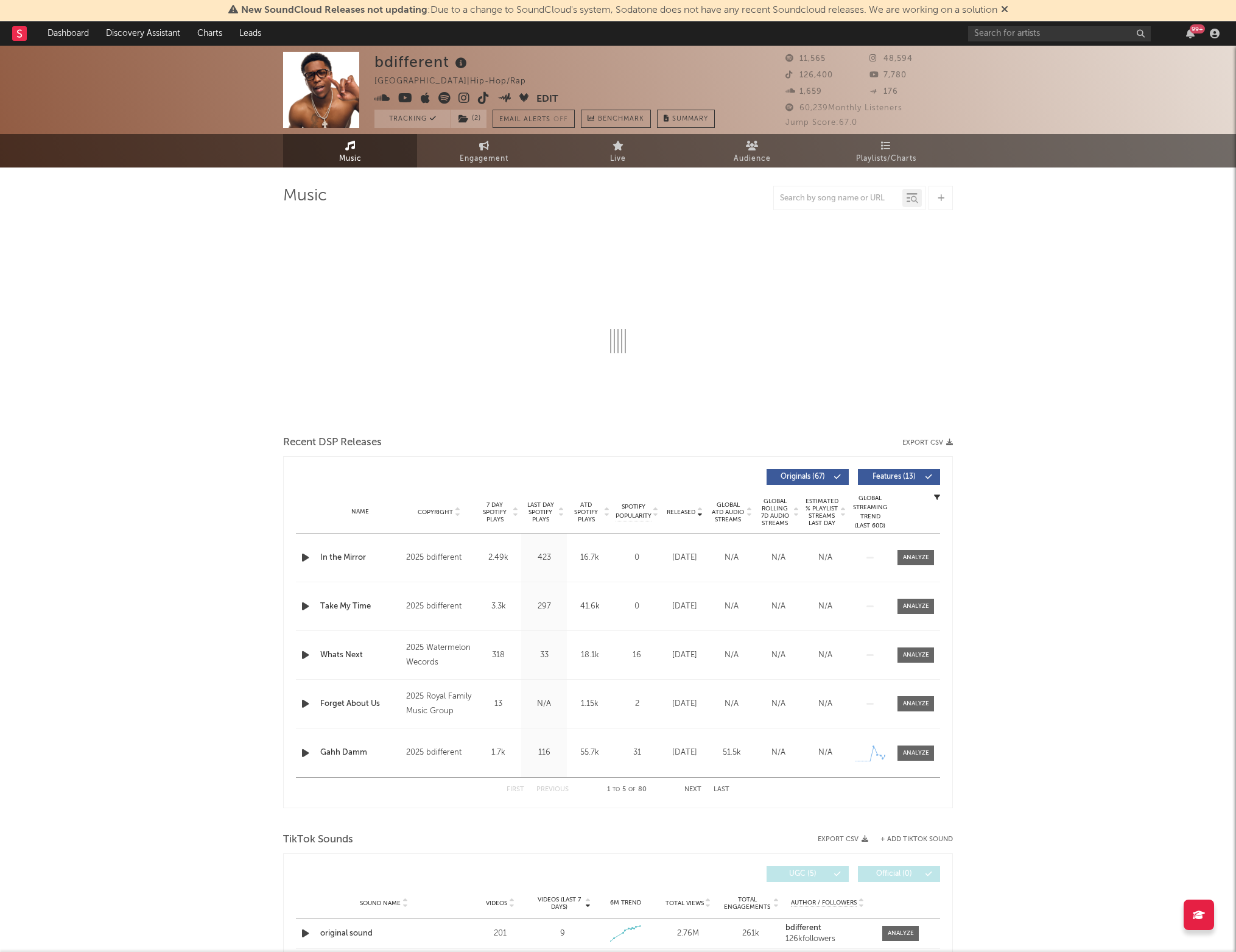
select select "6m"
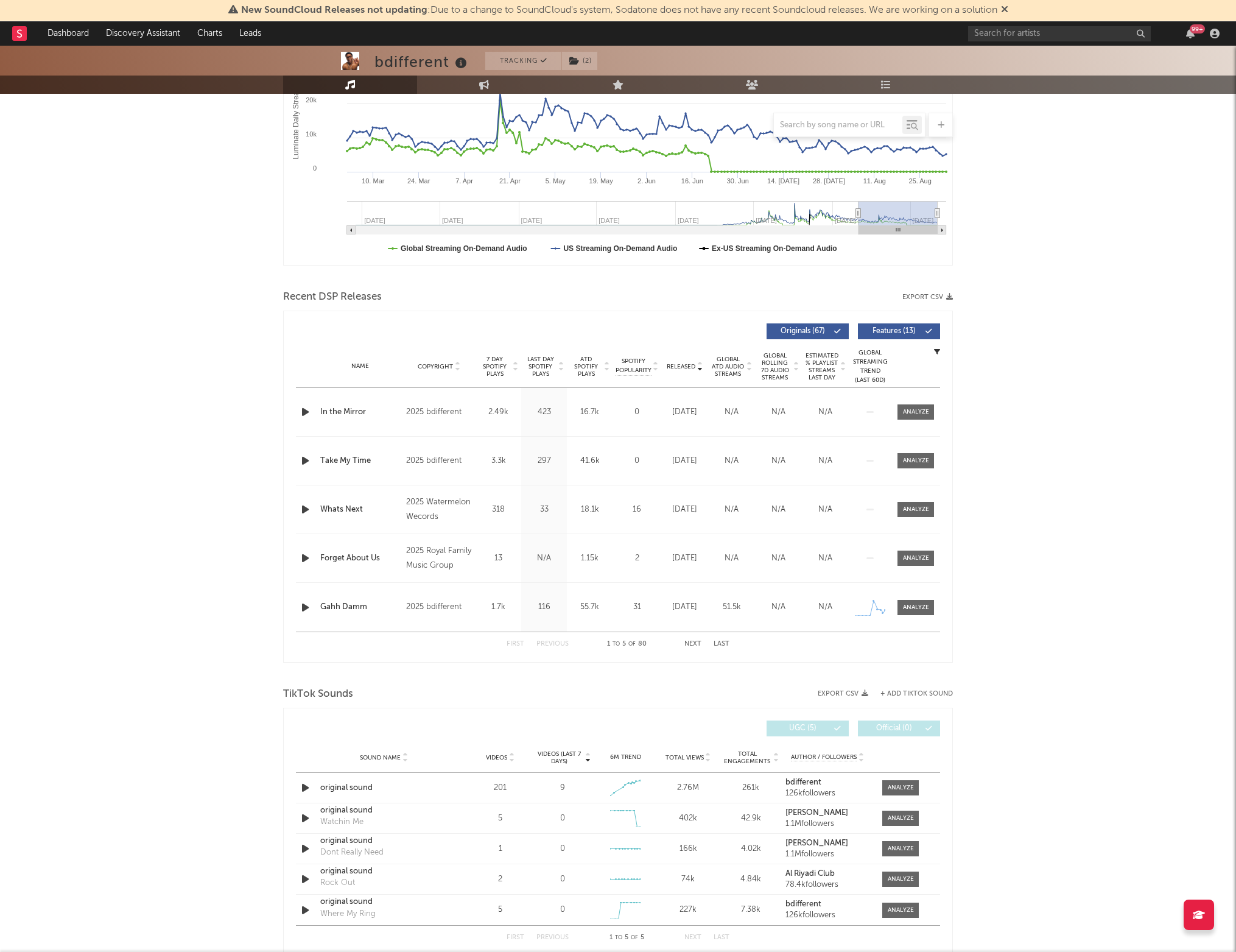
scroll to position [242, 0]
